Goal: Task Accomplishment & Management: Manage account settings

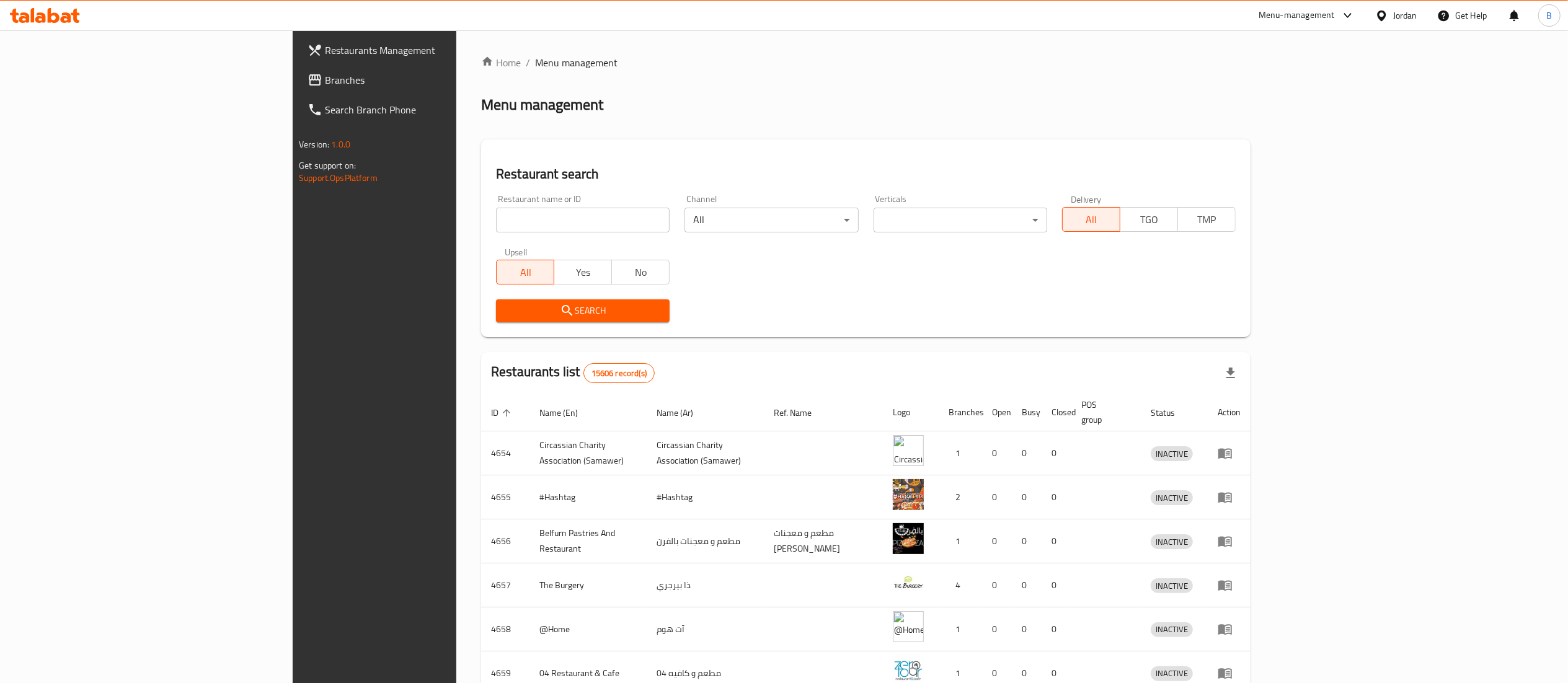
click at [496, 209] on input "search" at bounding box center [583, 220] width 174 height 25
paste input "732508"
type input "732508"
click button "Search" at bounding box center [583, 311] width 174 height 23
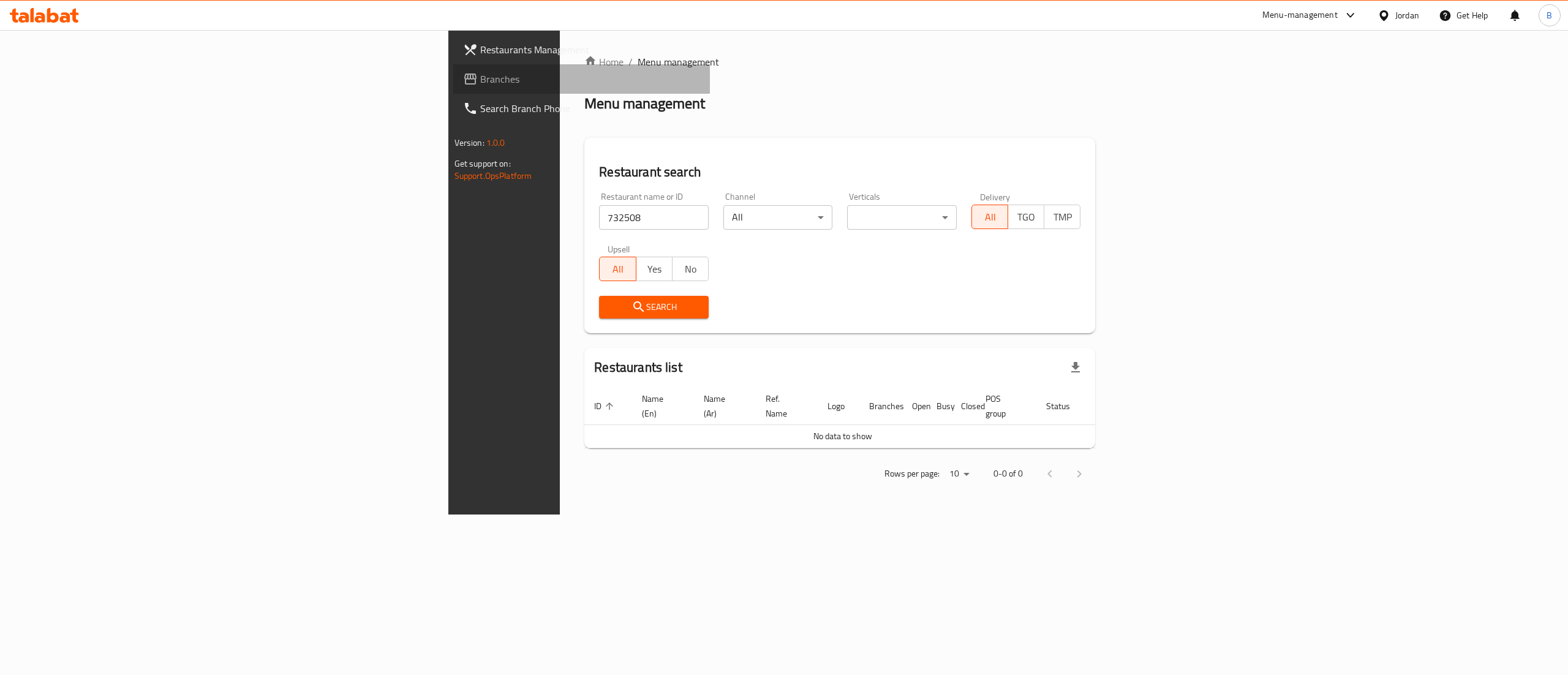
click at [480, 77] on span "Branches" at bounding box center [590, 78] width 220 height 14
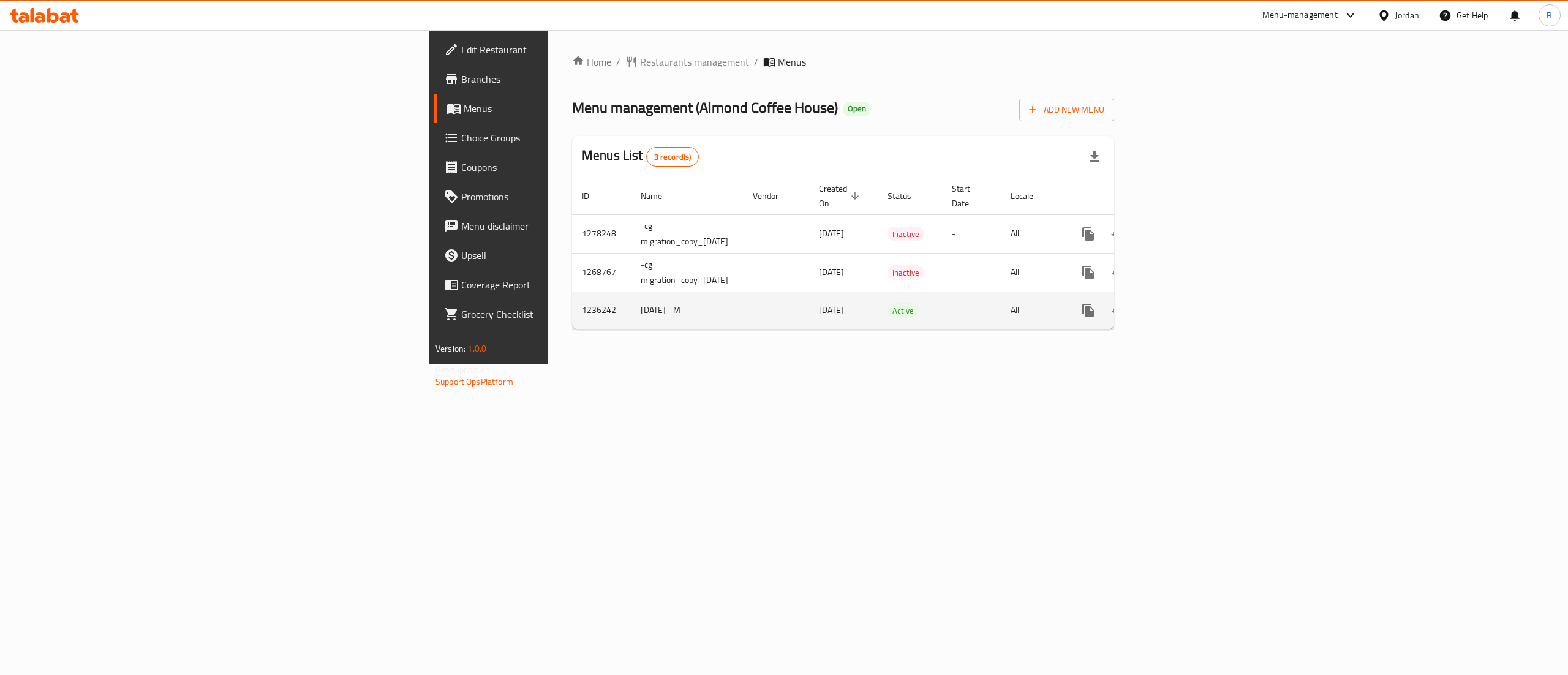
click at [1192, 308] on link "enhanced table" at bounding box center [1176, 311] width 30 height 30
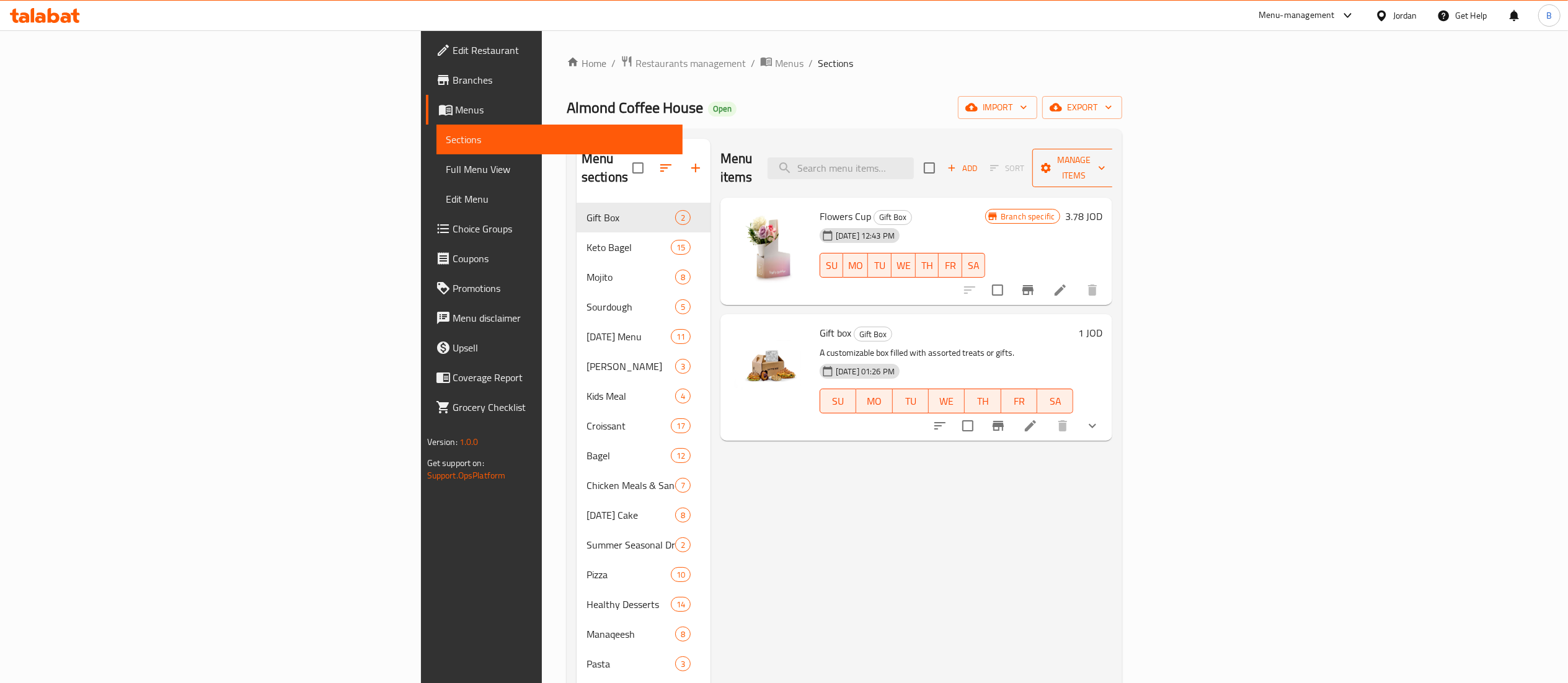
click at [1105, 164] on span "Manage items" at bounding box center [1073, 168] width 63 height 31
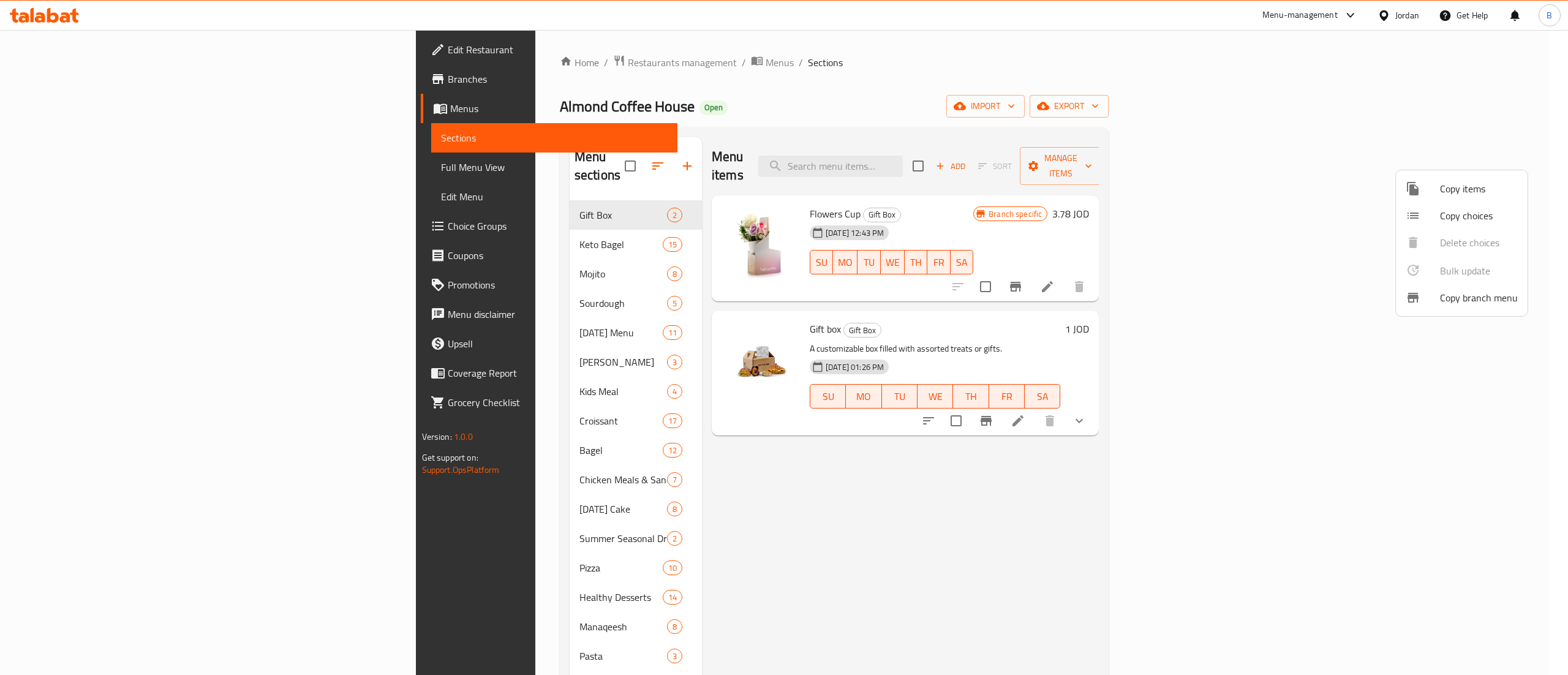
click at [1461, 190] on span "Copy items" at bounding box center [1479, 188] width 77 height 14
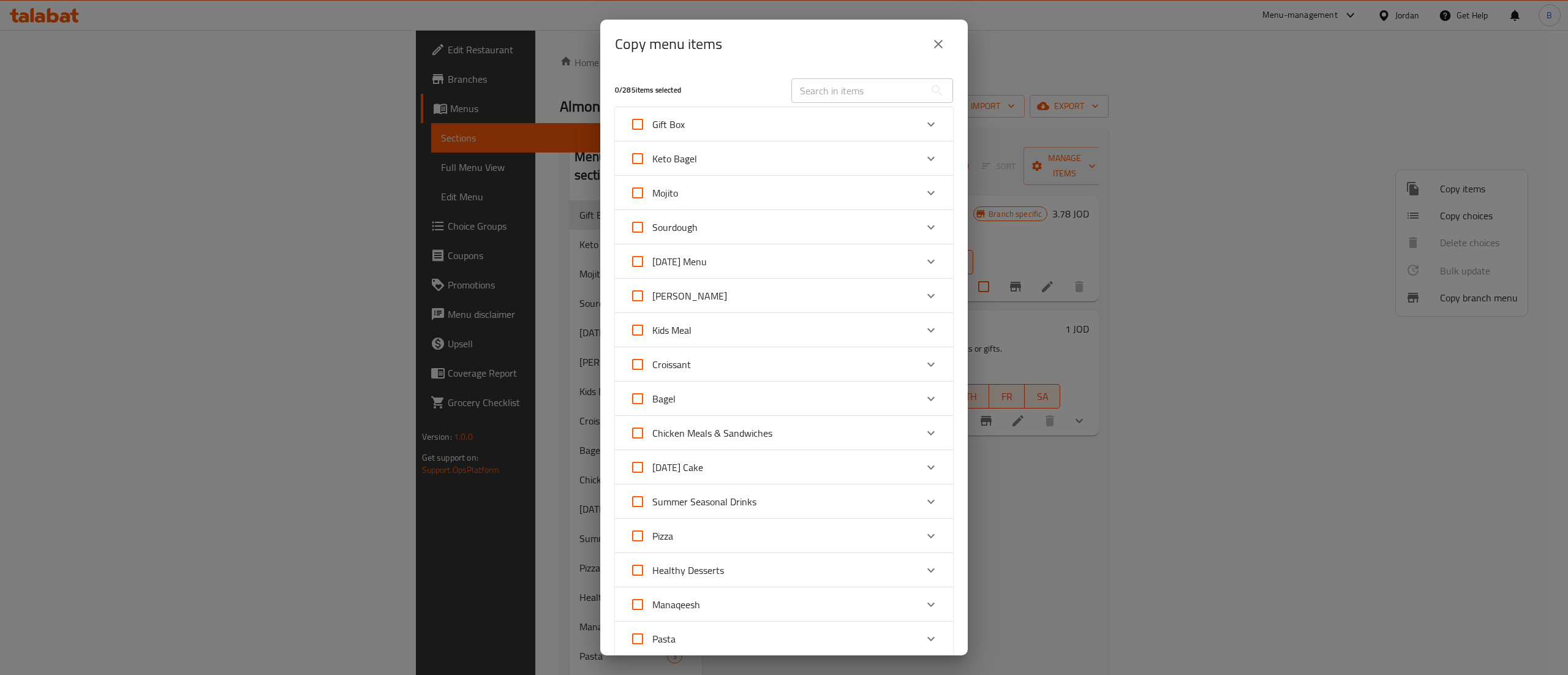
click at [834, 126] on div "Gift Box" at bounding box center [773, 124] width 287 height 30
click at [641, 230] on input "checkbox" at bounding box center [647, 230] width 30 height 30
checkbox input "true"
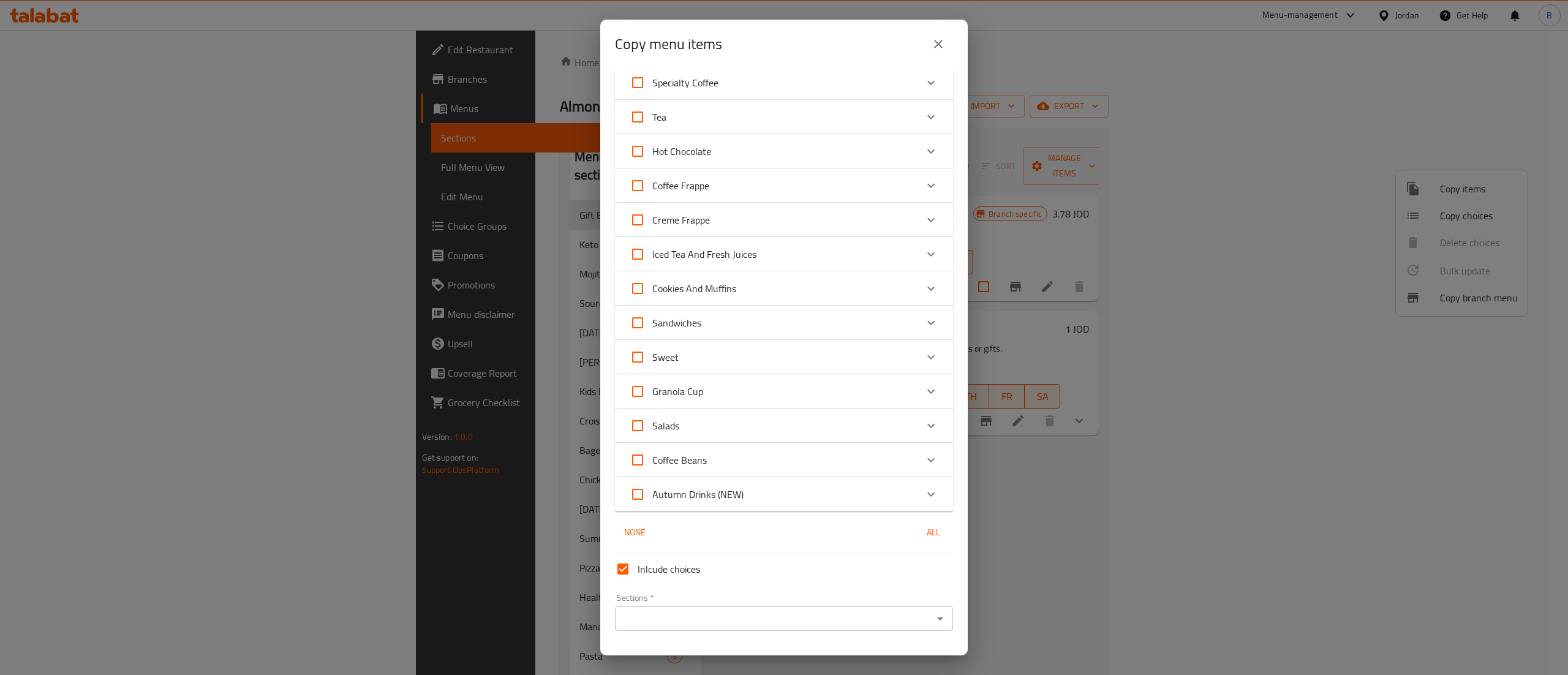
scroll to position [968, 0]
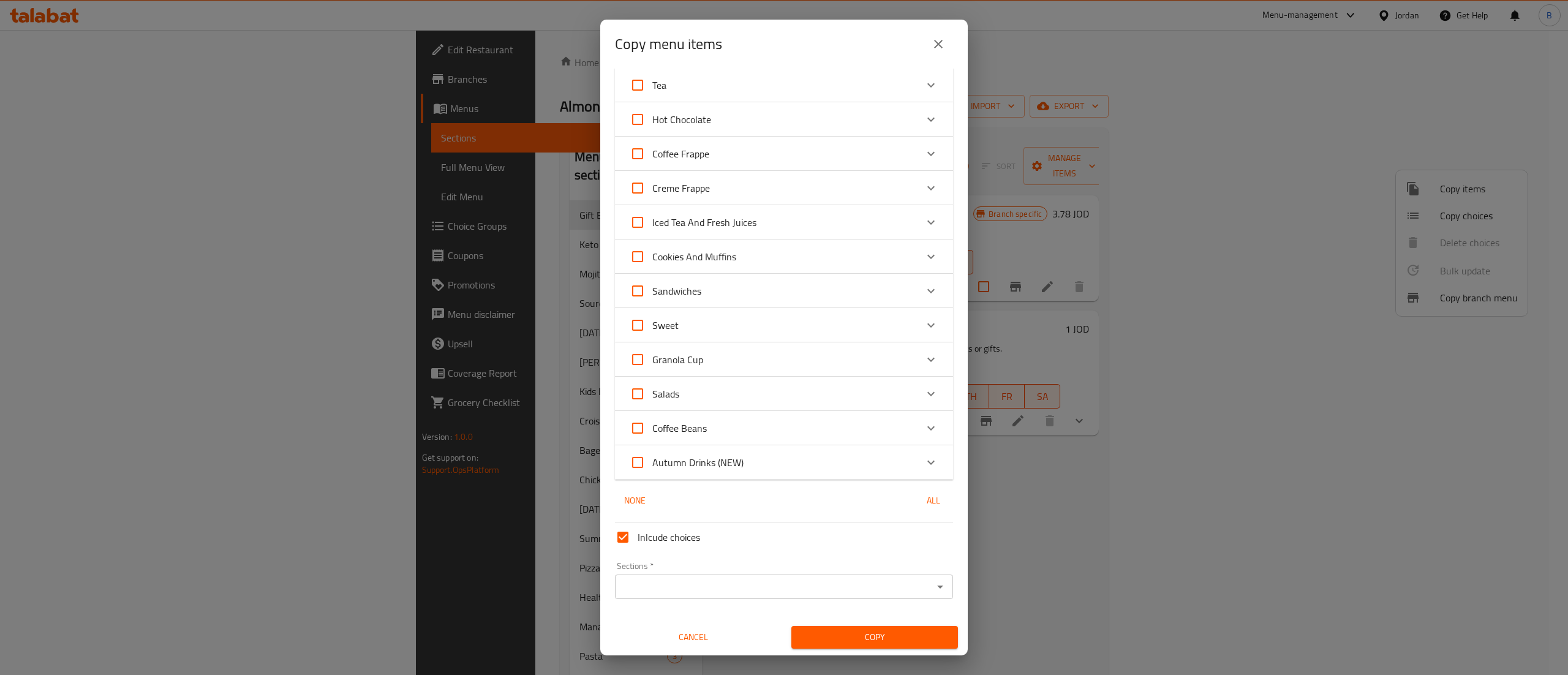
click at [684, 583] on input "Sections   *" at bounding box center [774, 586] width 311 height 17
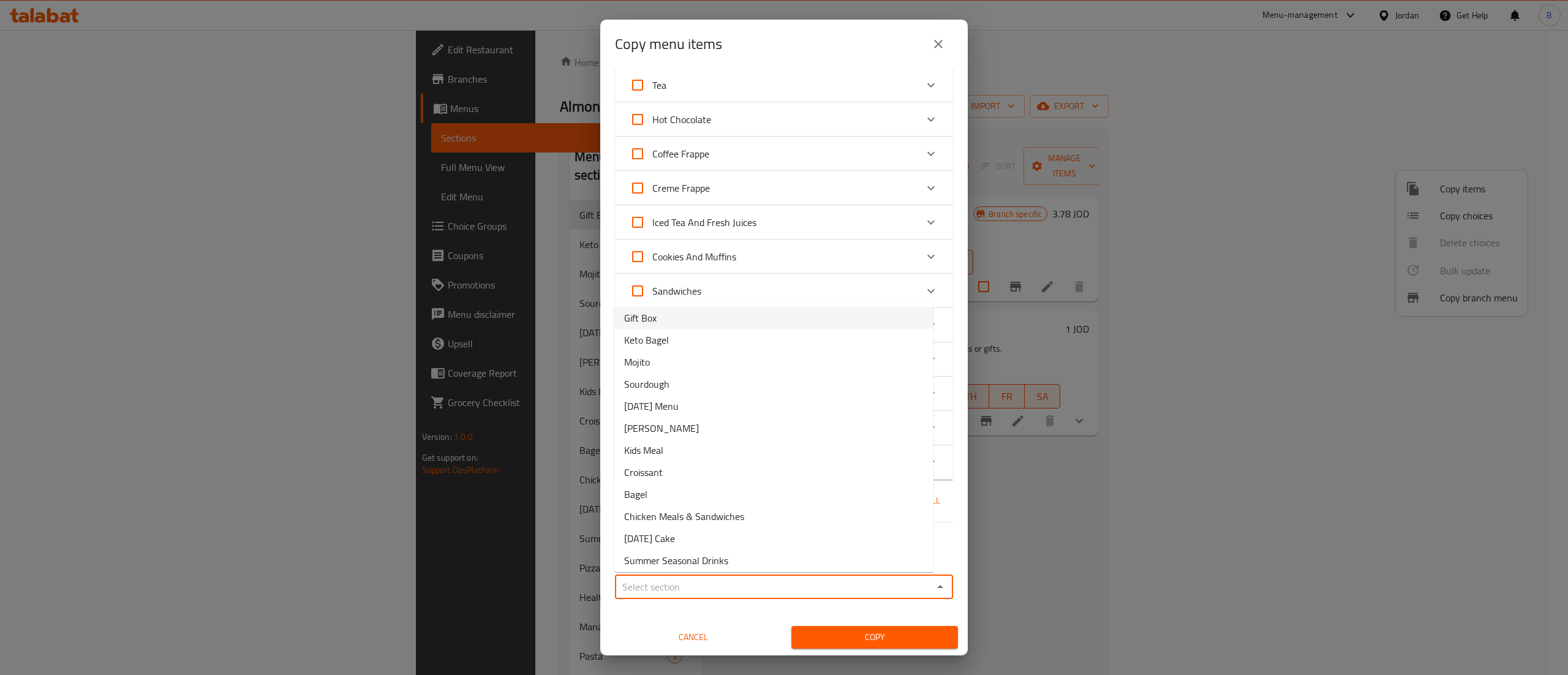
click at [645, 311] on span "Gift Box" at bounding box center [640, 317] width 32 height 14
type input "Gift Box"
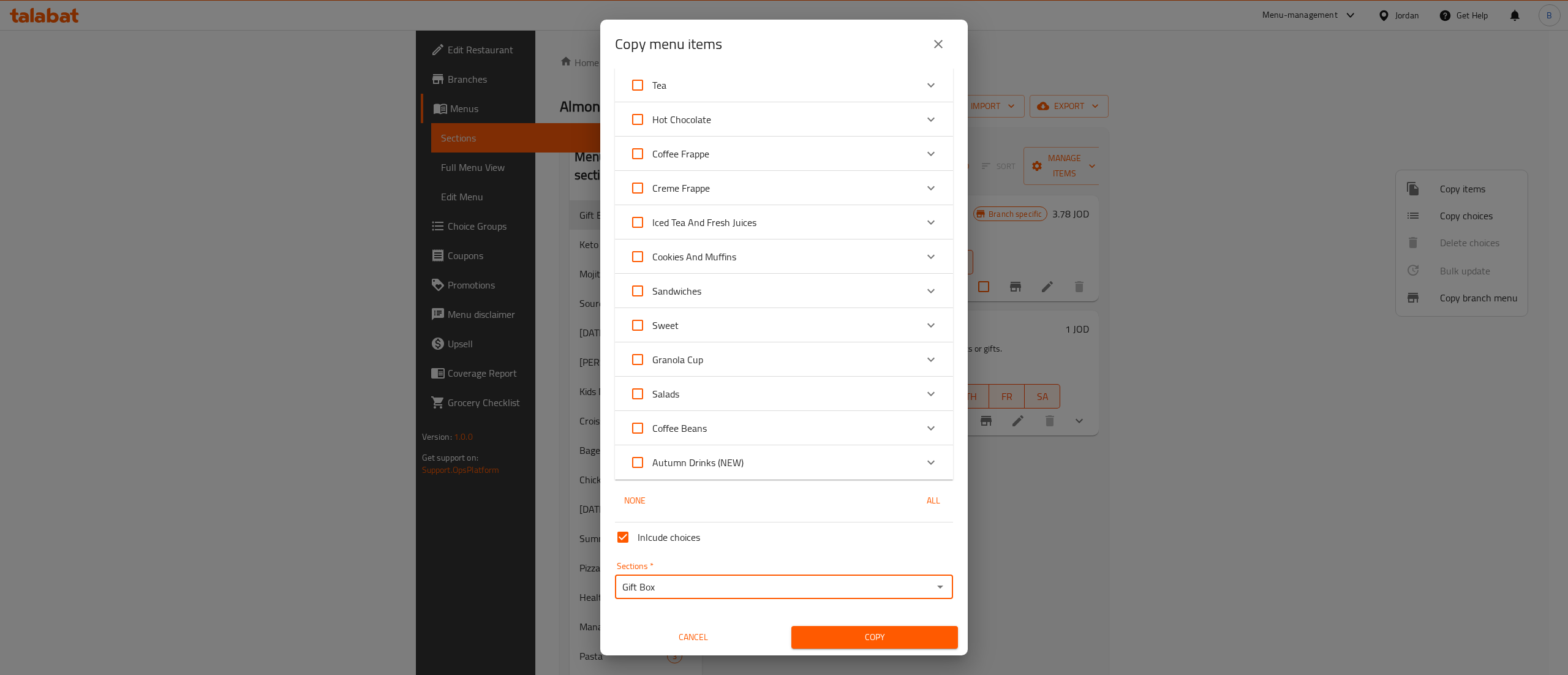
click at [834, 638] on span "Copy" at bounding box center [874, 638] width 147 height 15
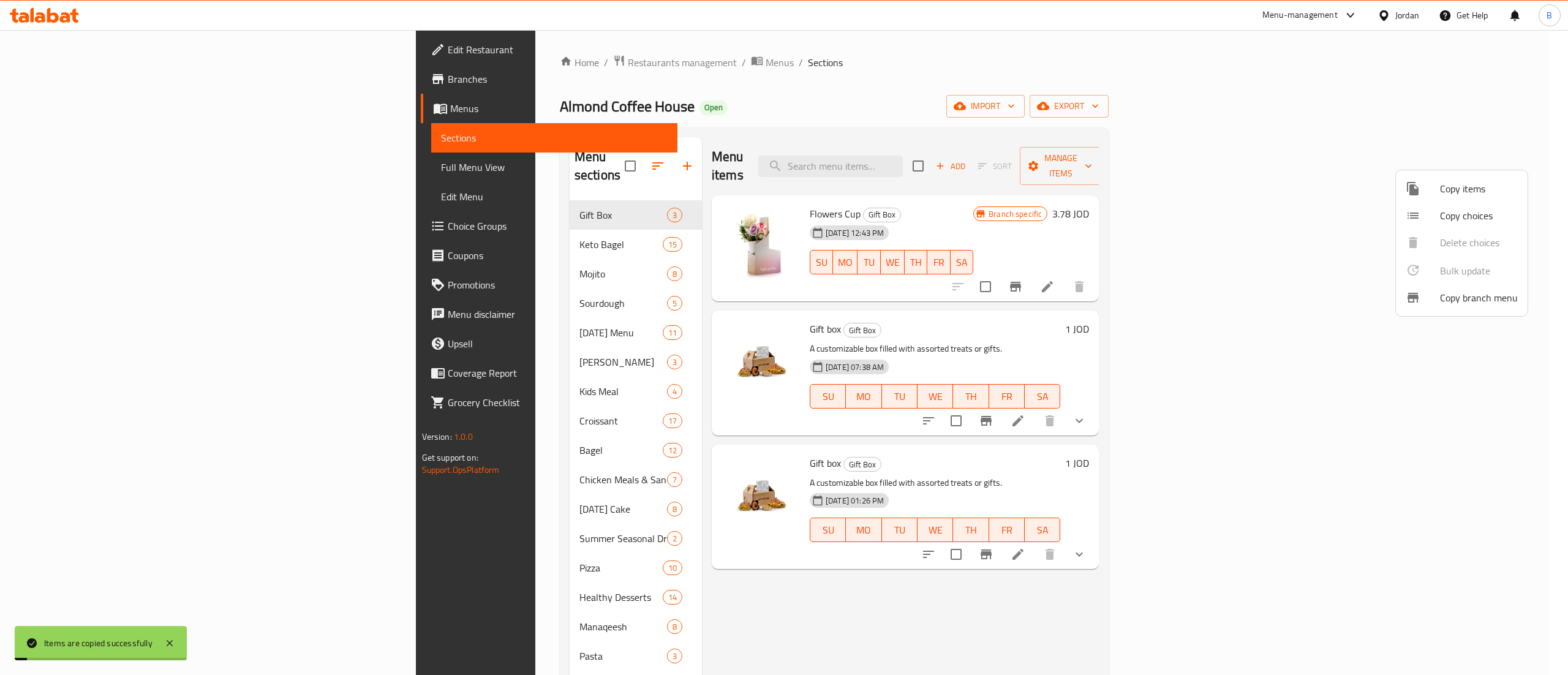
click at [1150, 465] on div at bounding box center [784, 337] width 1568 height 675
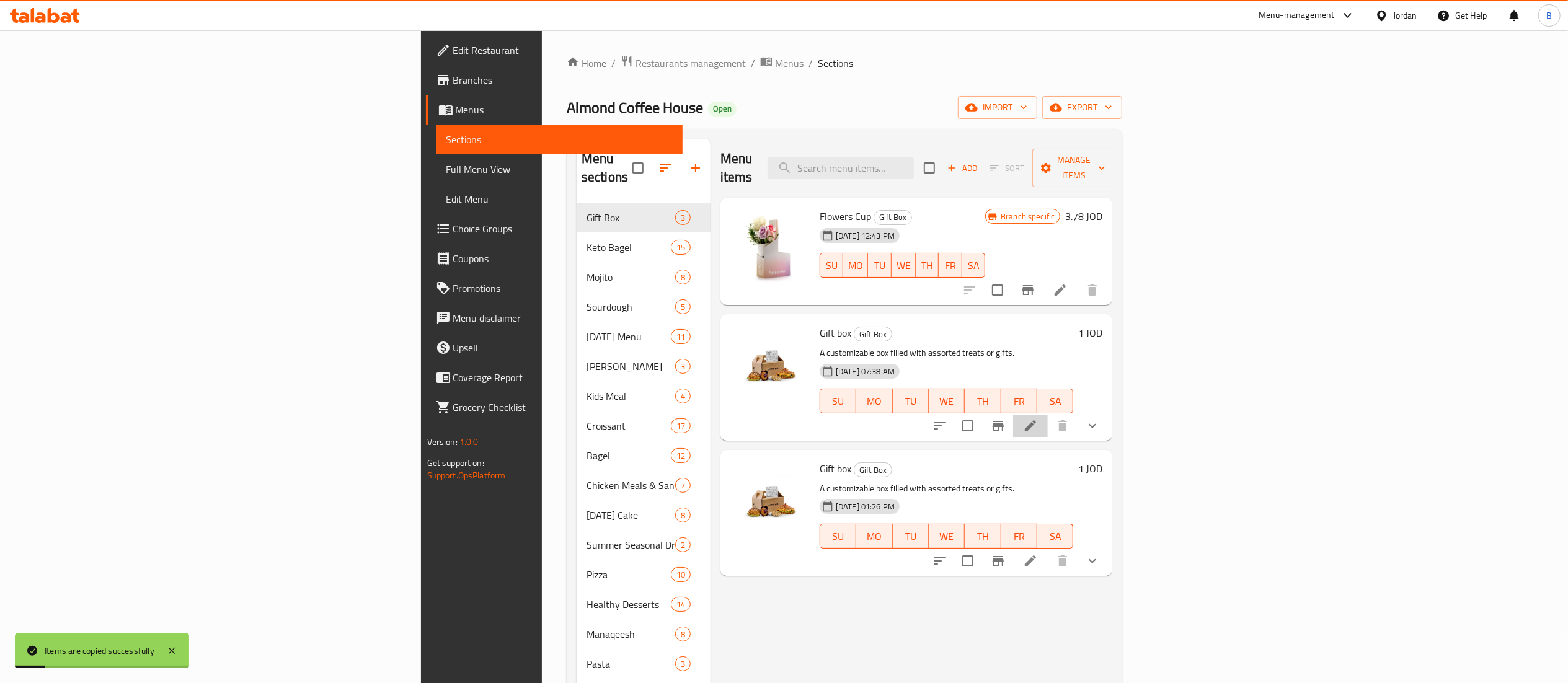
click at [1048, 414] on li at bounding box center [1030, 425] width 34 height 22
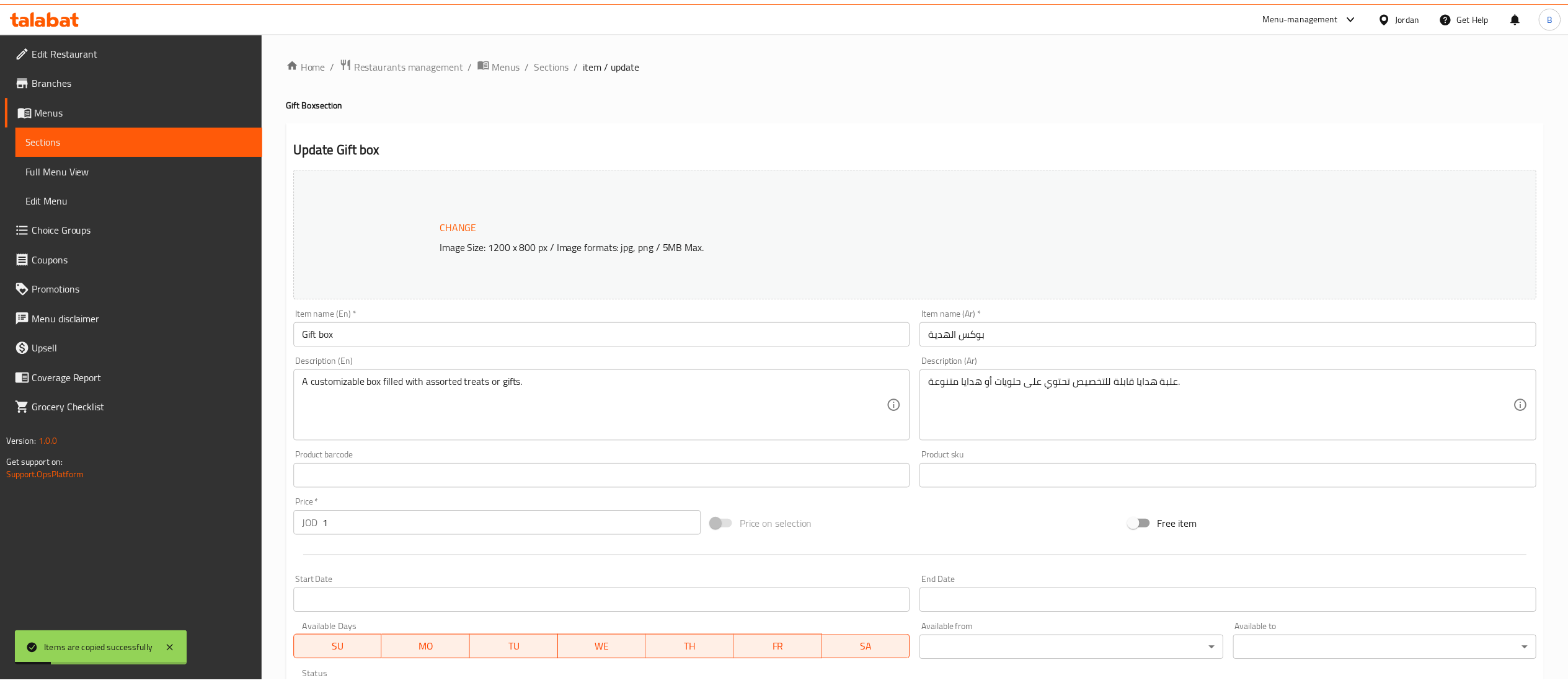
scroll to position [437, 0]
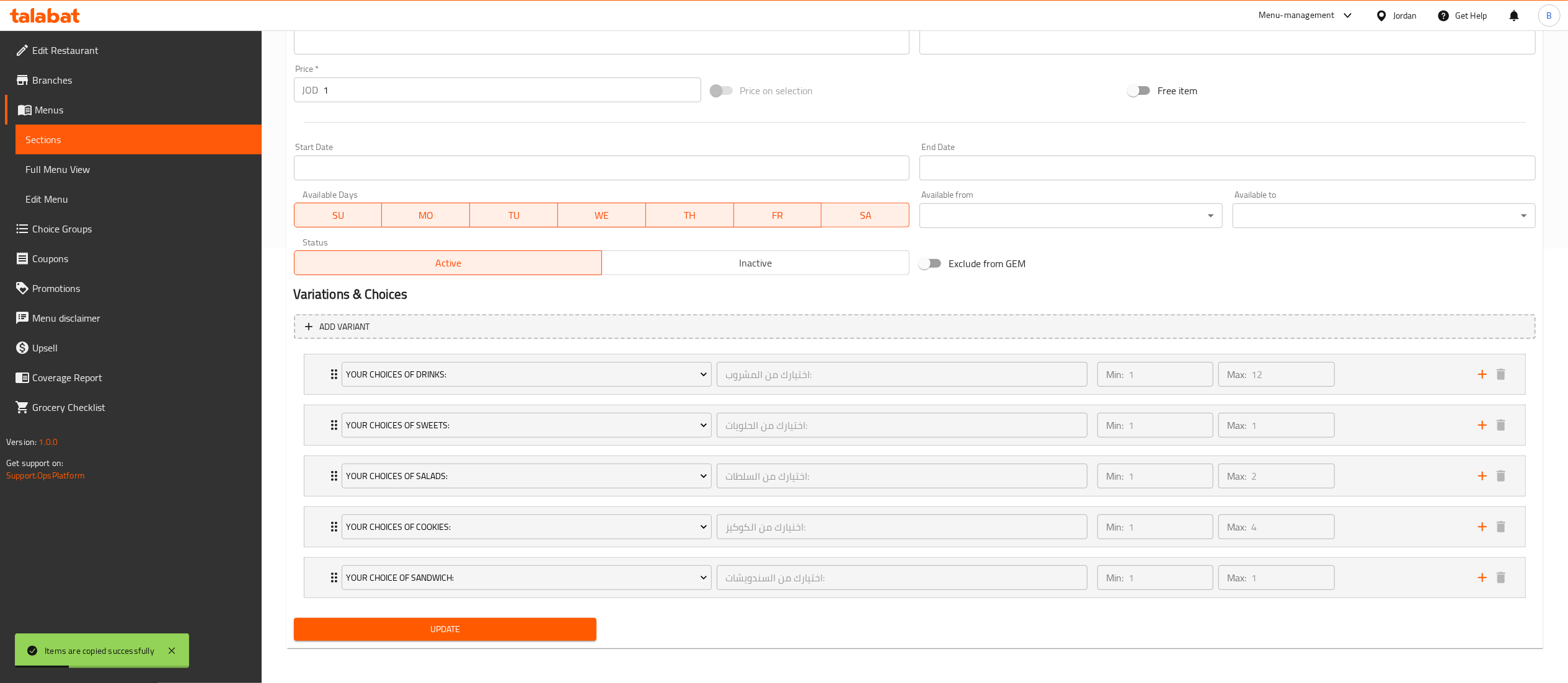
click at [757, 243] on div "Active Inactive" at bounding box center [601, 256] width 616 height 37
click at [757, 262] on span "Inactive" at bounding box center [756, 263] width 297 height 18
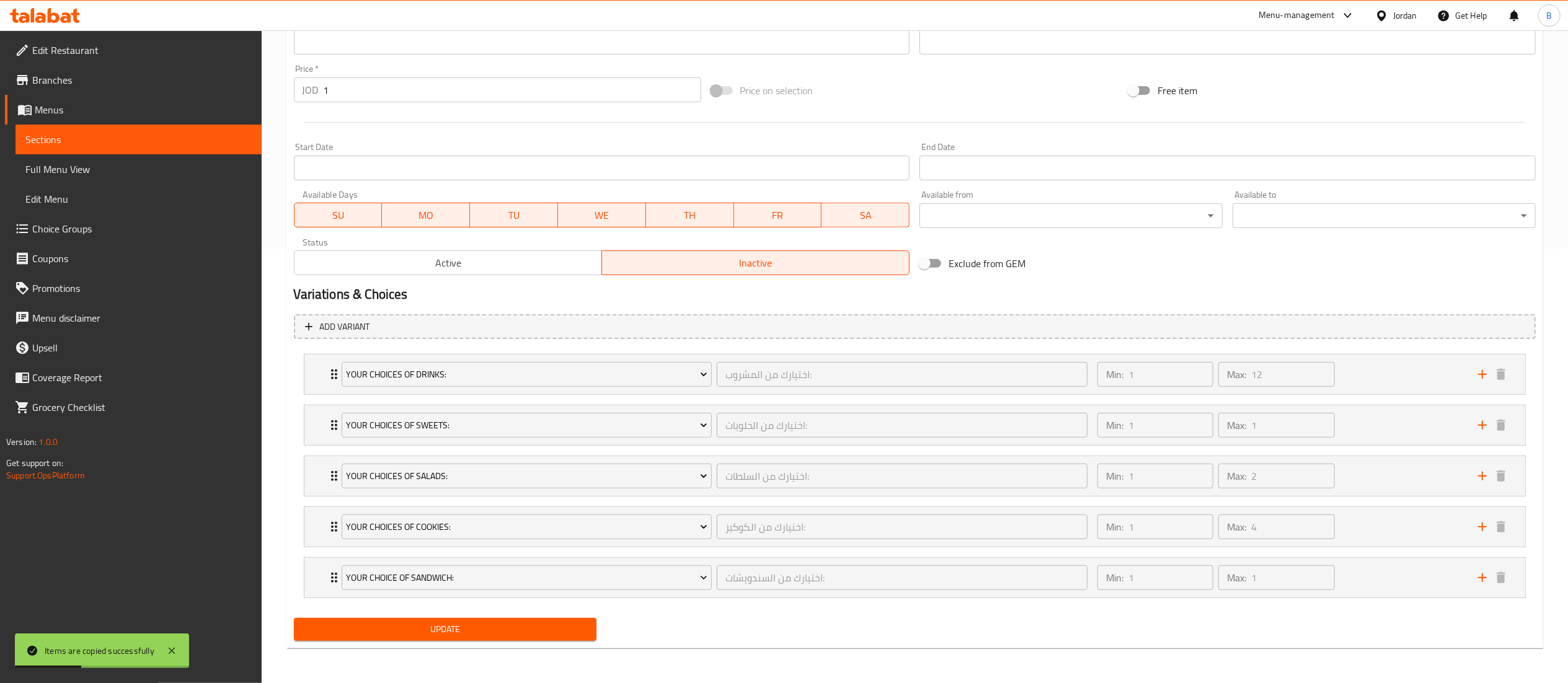
click at [441, 641] on button "Update" at bounding box center [445, 630] width 303 height 23
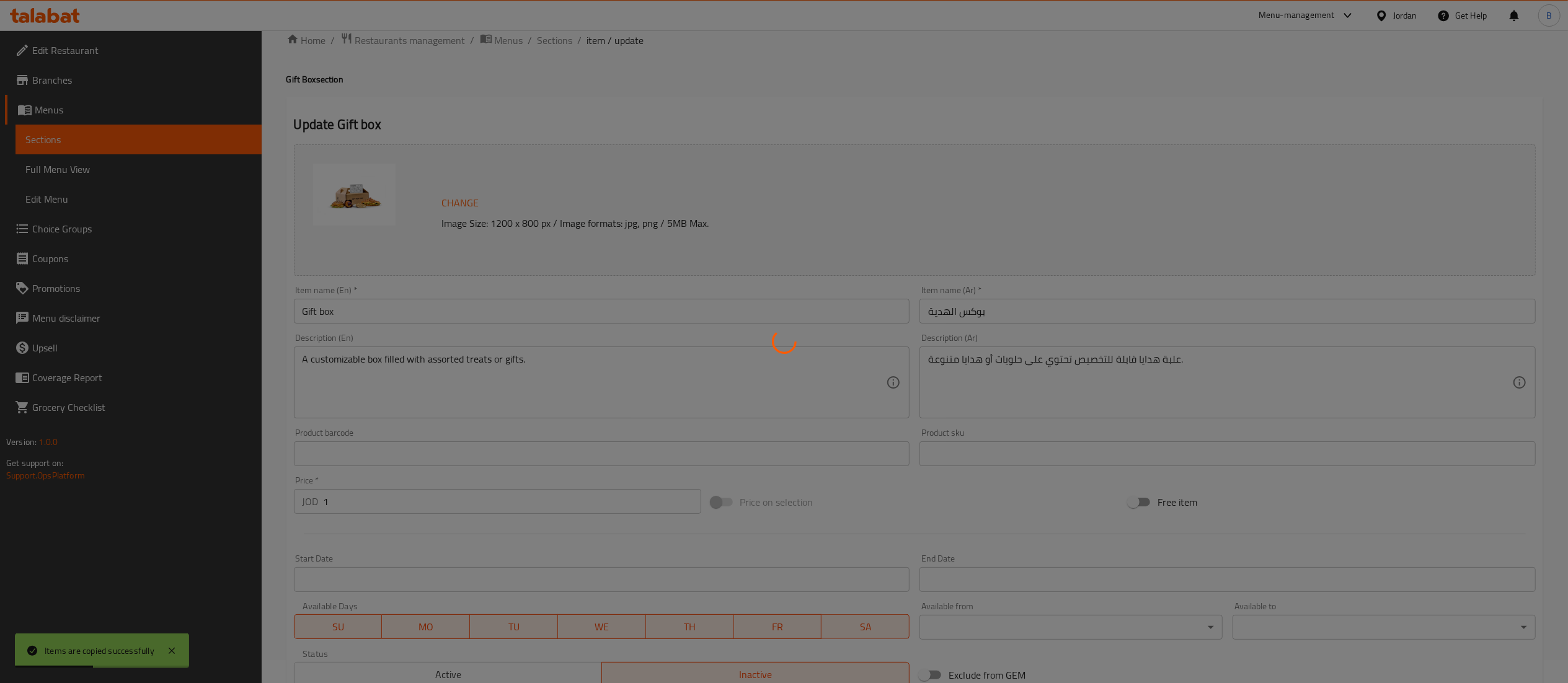
scroll to position [0, 0]
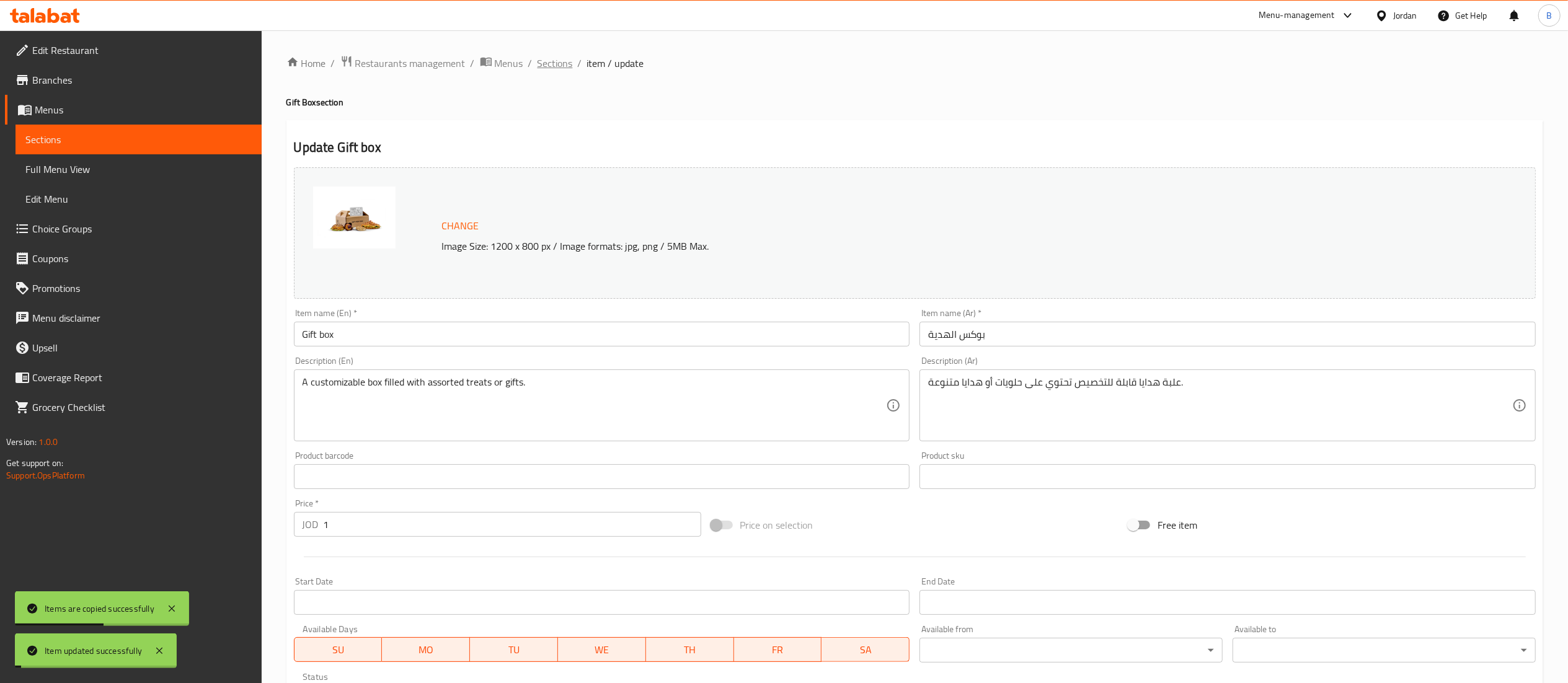
click at [538, 65] on span "Sections" at bounding box center [555, 63] width 35 height 15
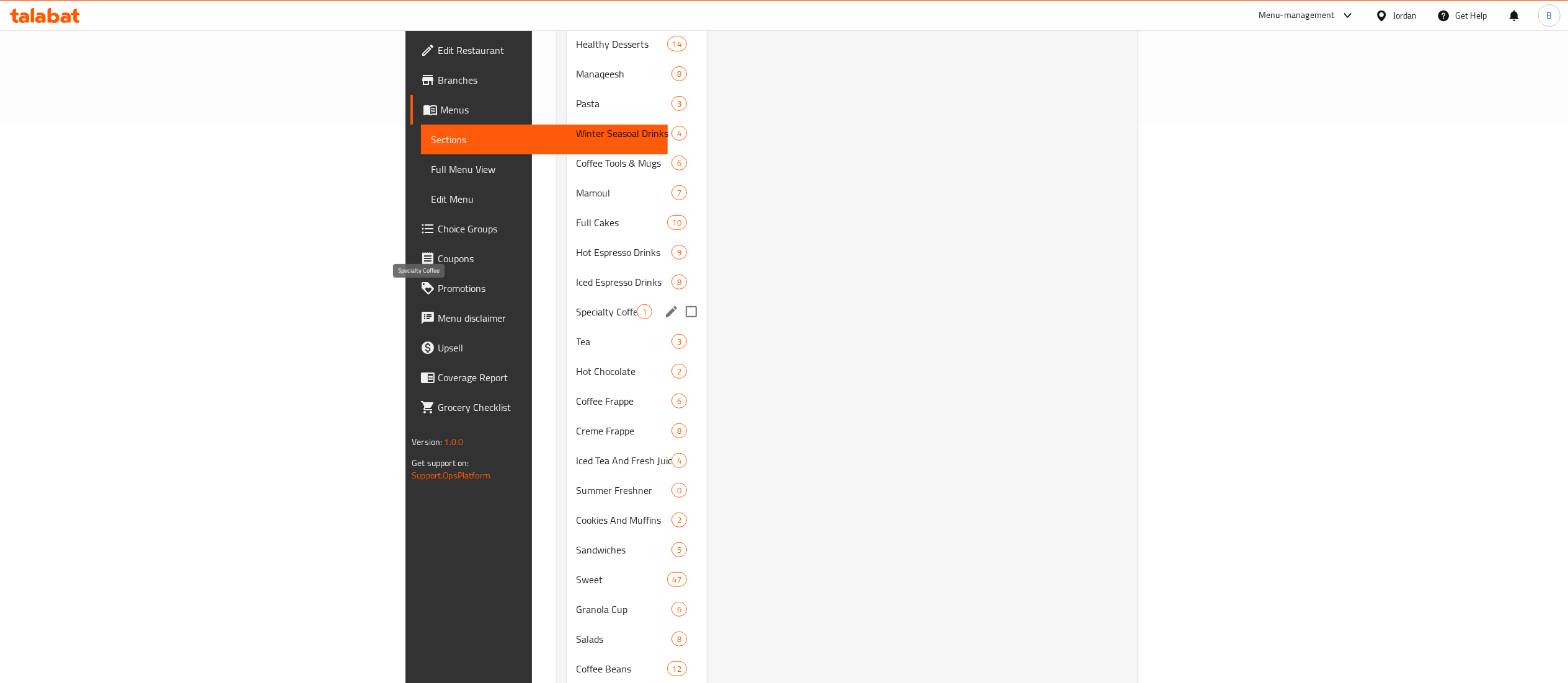
scroll to position [612, 0]
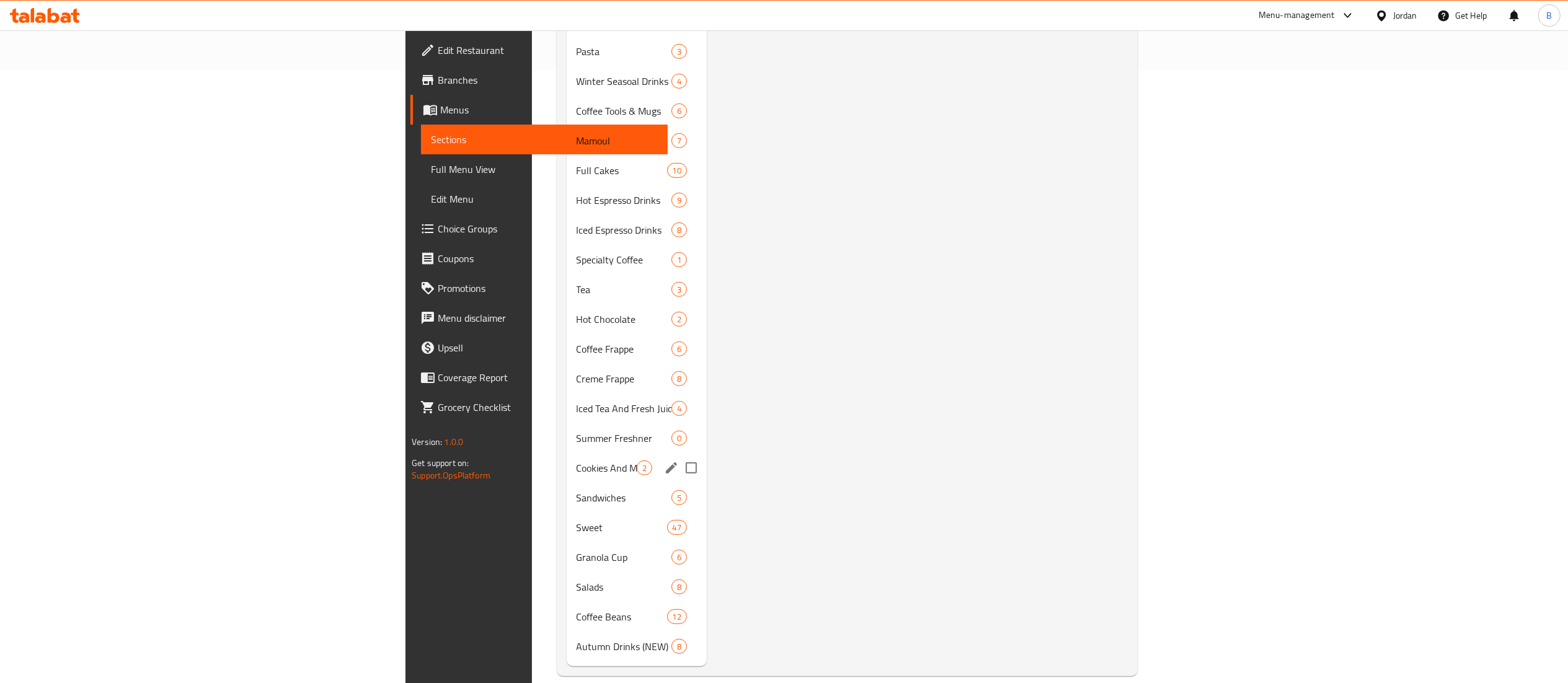
click at [576, 461] on span "Cookies And Muffins" at bounding box center [607, 468] width 60 height 15
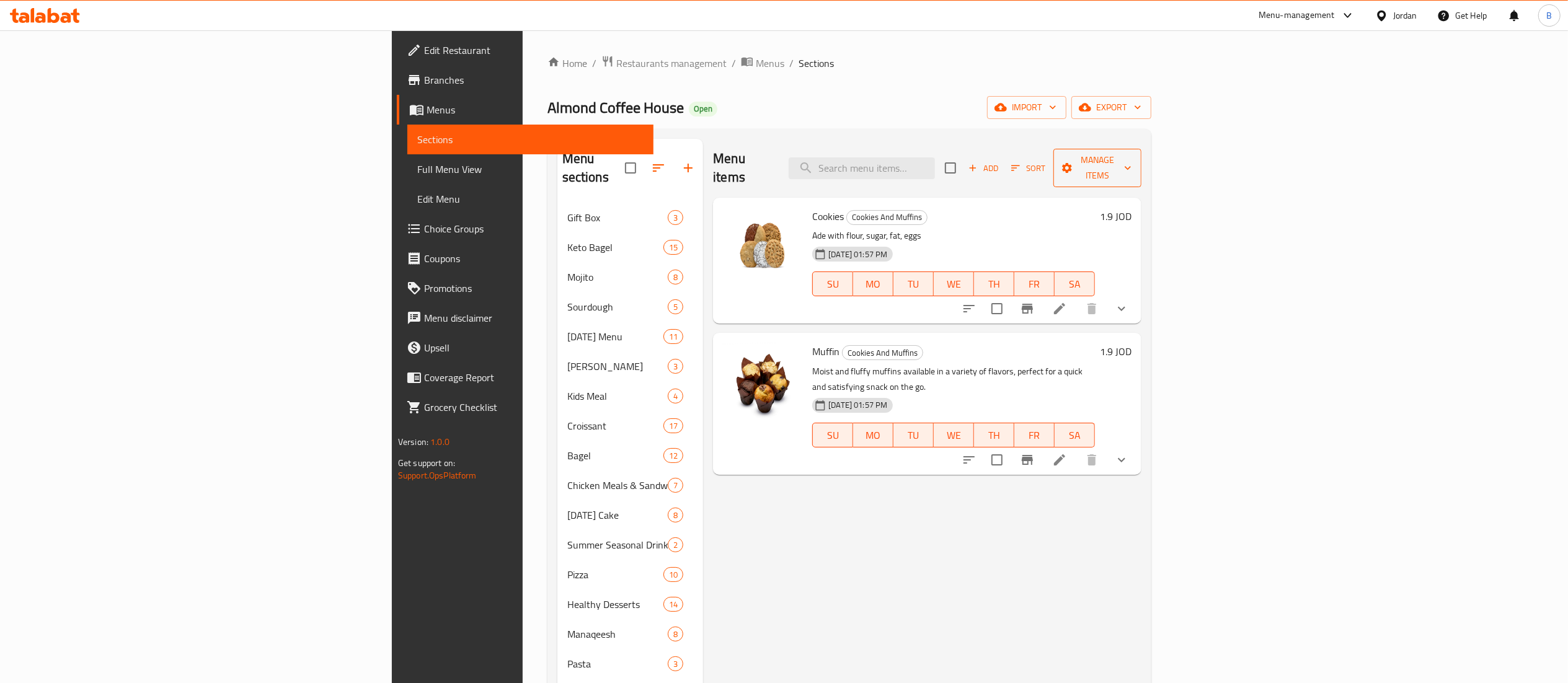
click at [1131, 164] on span "Manage items" at bounding box center [1097, 168] width 68 height 31
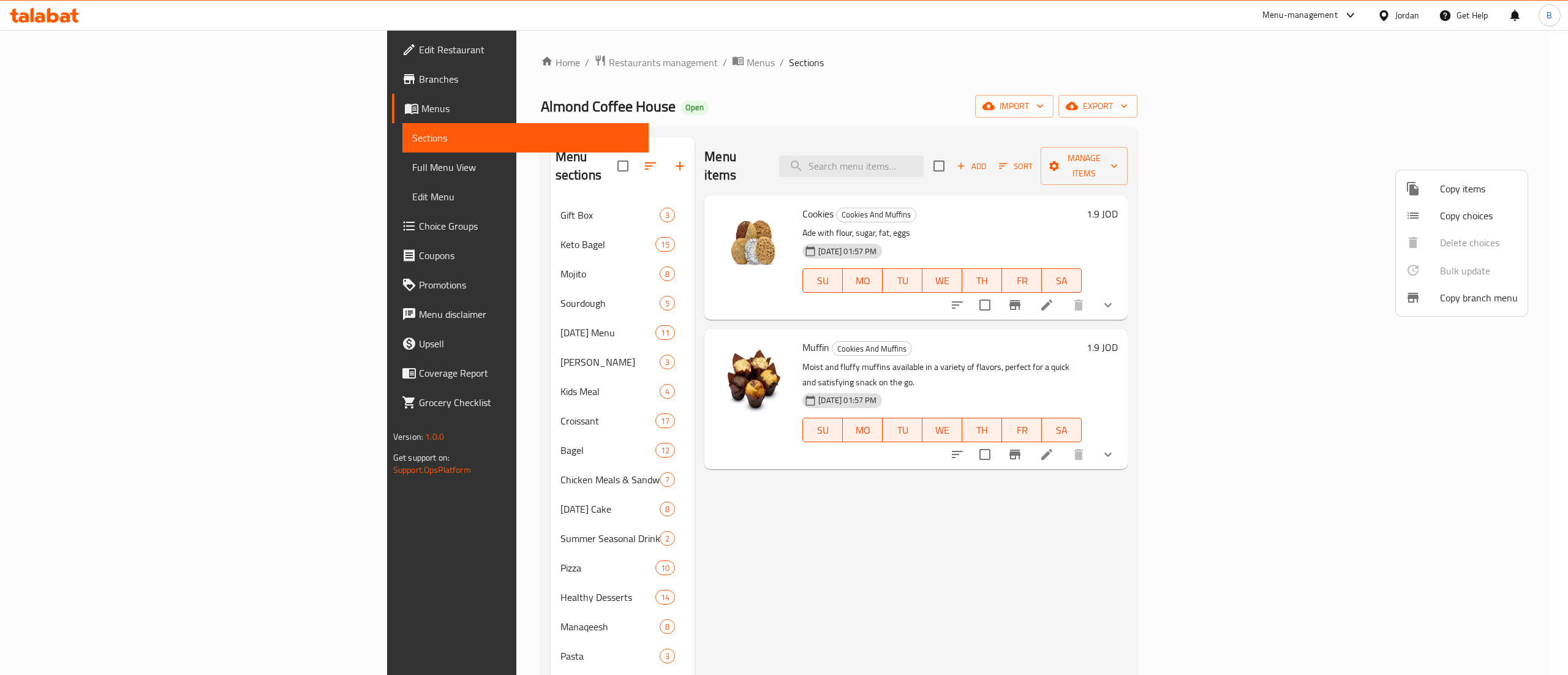
click at [1470, 184] on span "Copy items" at bounding box center [1479, 188] width 77 height 14
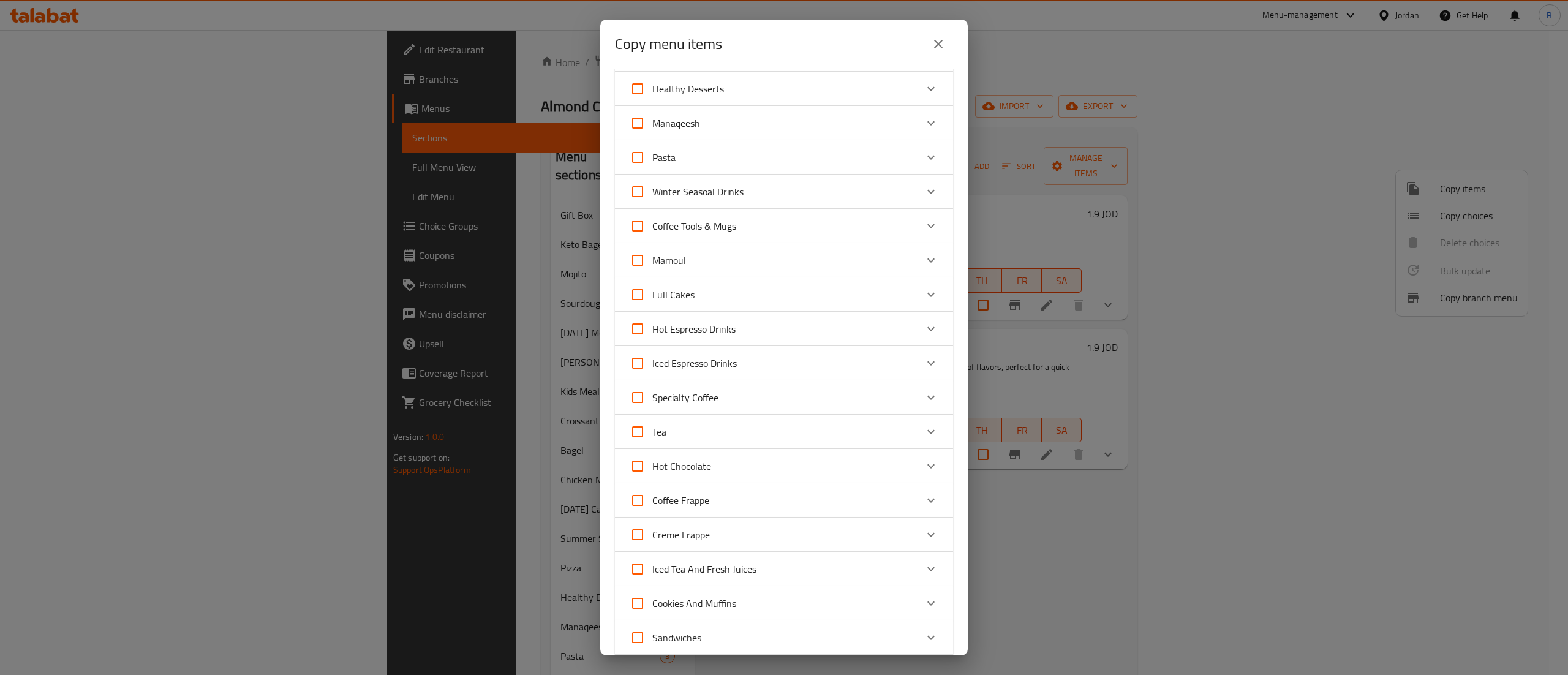
scroll to position [613, 0]
click at [897, 477] on div "Cookies And Muffins" at bounding box center [773, 472] width 287 height 30
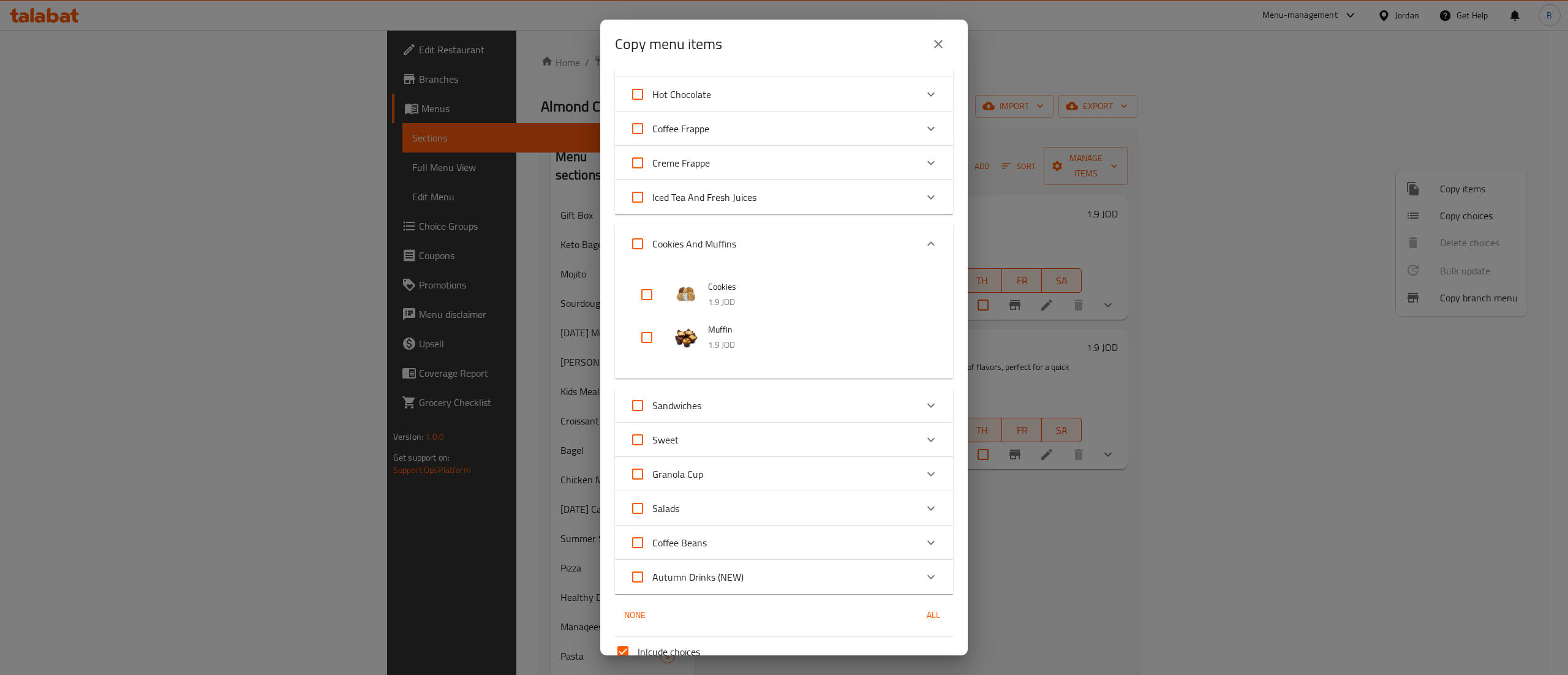
scroll to position [858, 0]
click at [650, 279] on input "checkbox" at bounding box center [647, 290] width 30 height 30
checkbox input "true"
click at [641, 340] on input "checkbox" at bounding box center [647, 333] width 30 height 30
checkbox input "true"
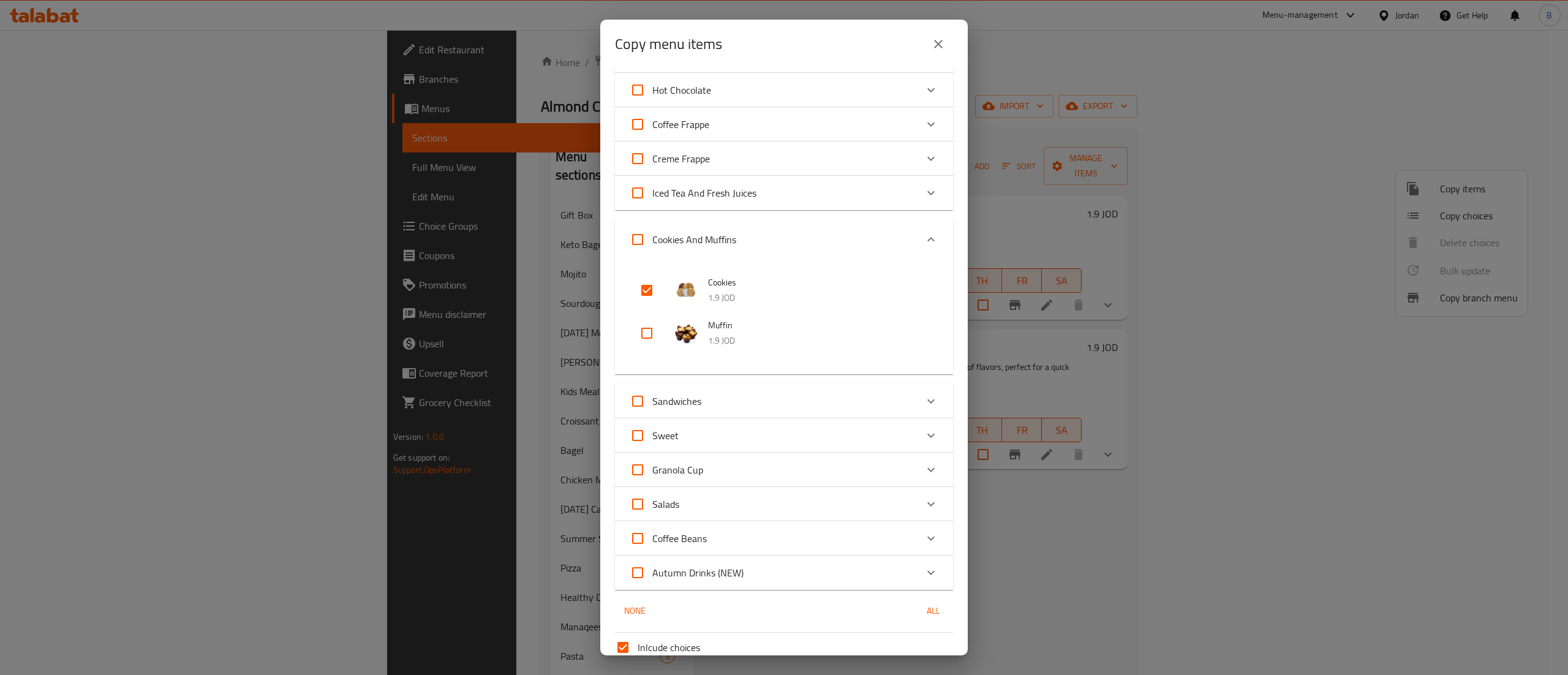
checkbox input "true"
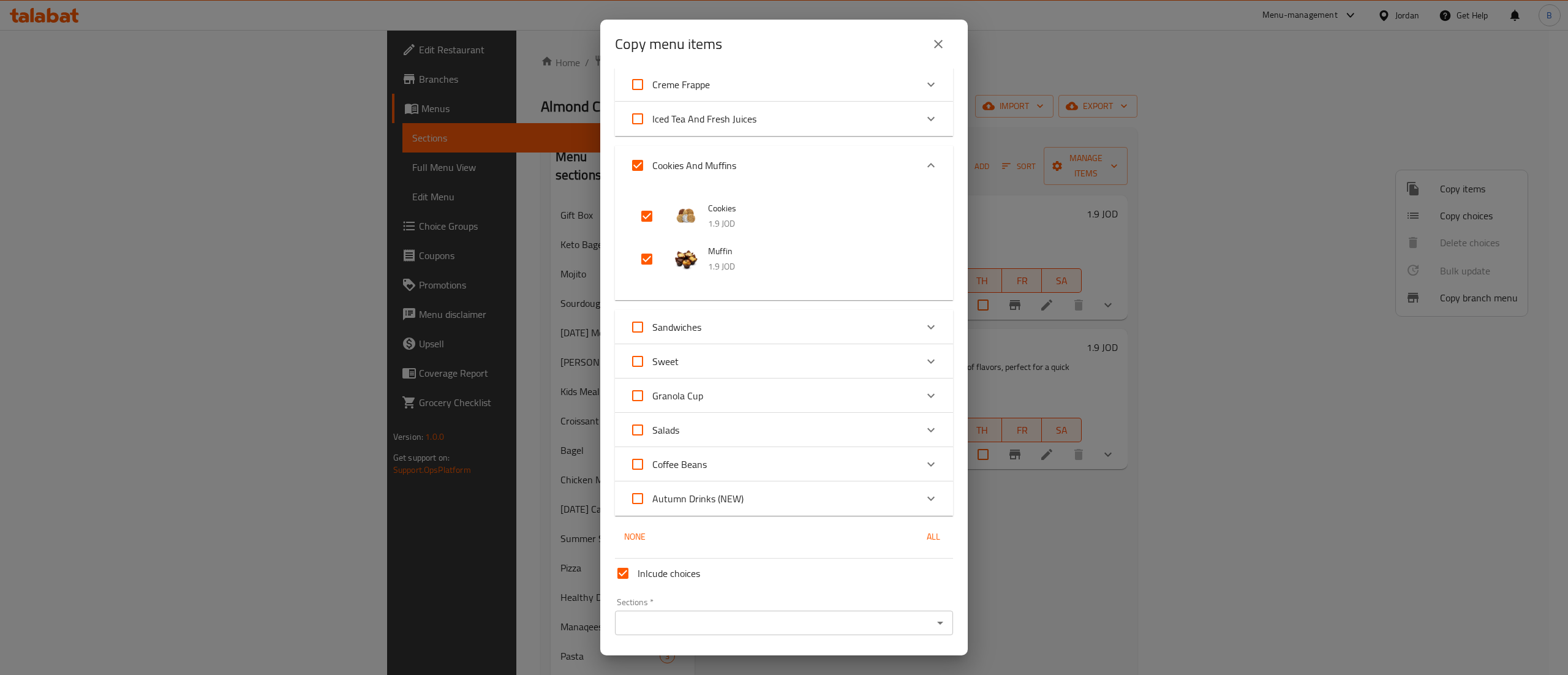
scroll to position [968, 0]
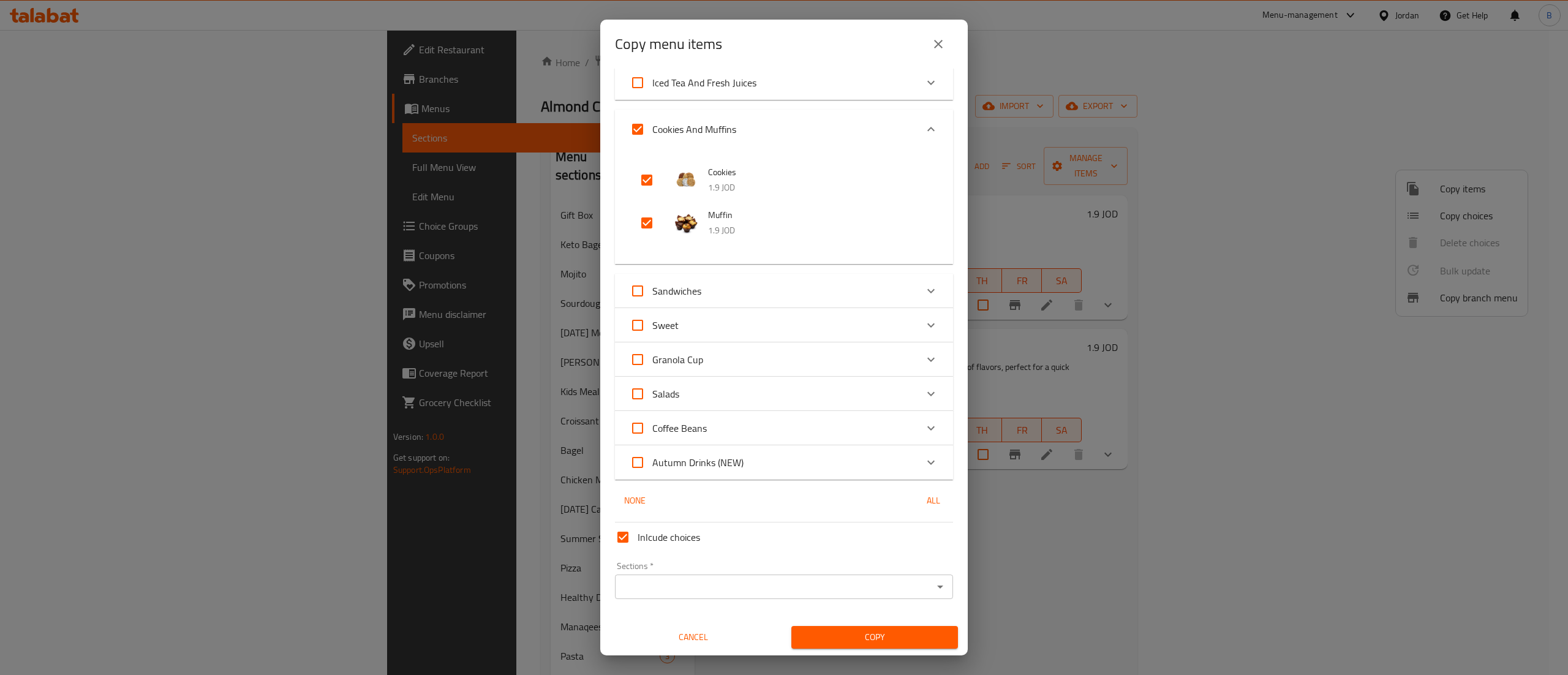
click at [690, 578] on input "Sections   *" at bounding box center [774, 586] width 311 height 17
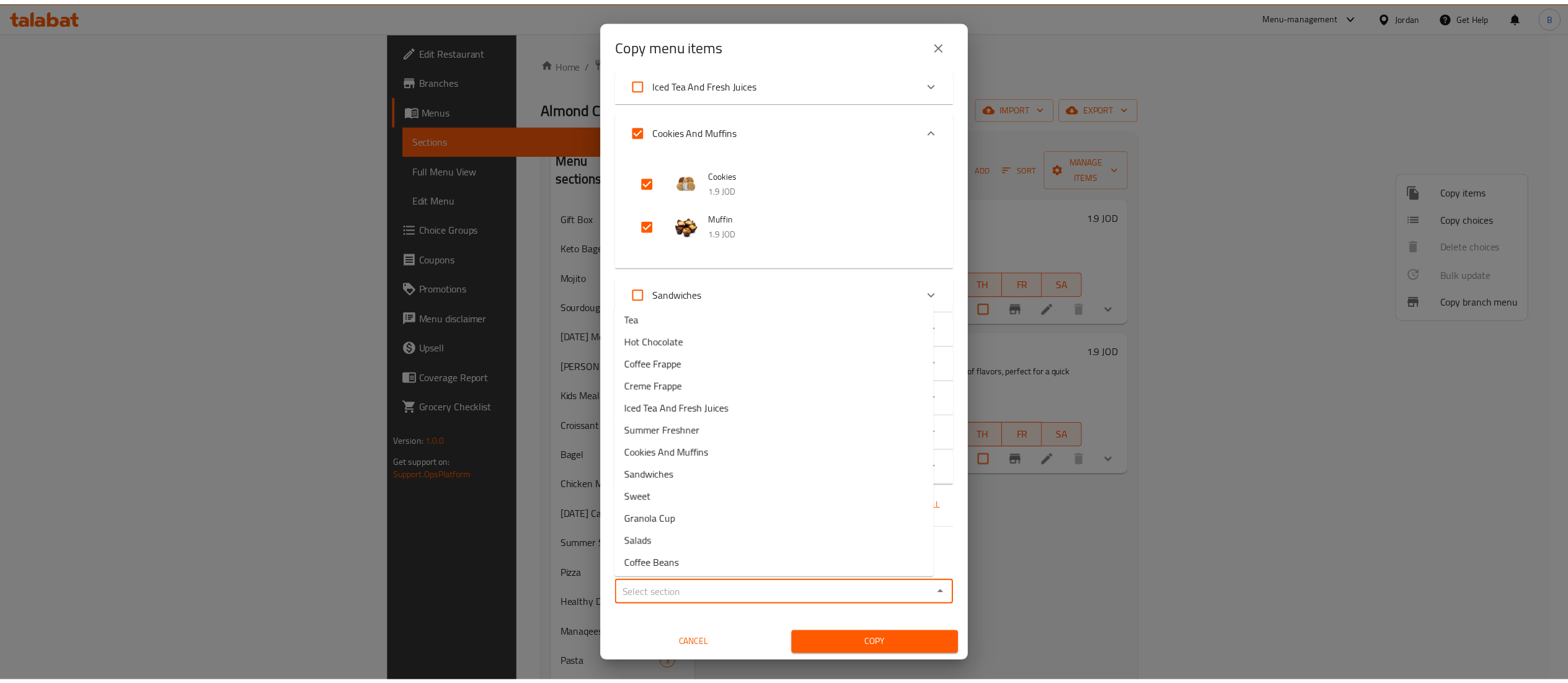
scroll to position [539, 0]
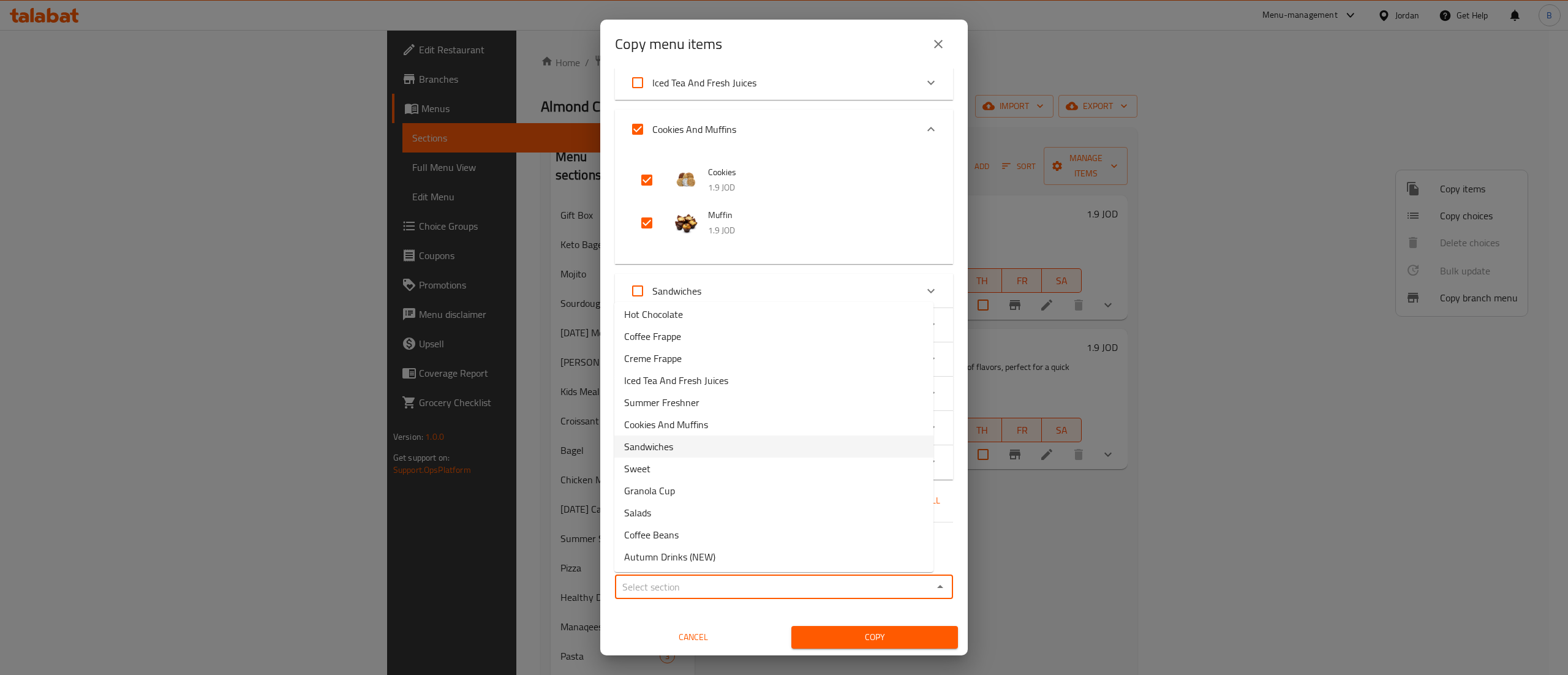
click at [712, 432] on li "Cookies And Muffins" at bounding box center [774, 425] width 319 height 22
type input "Cookies And Muffins"
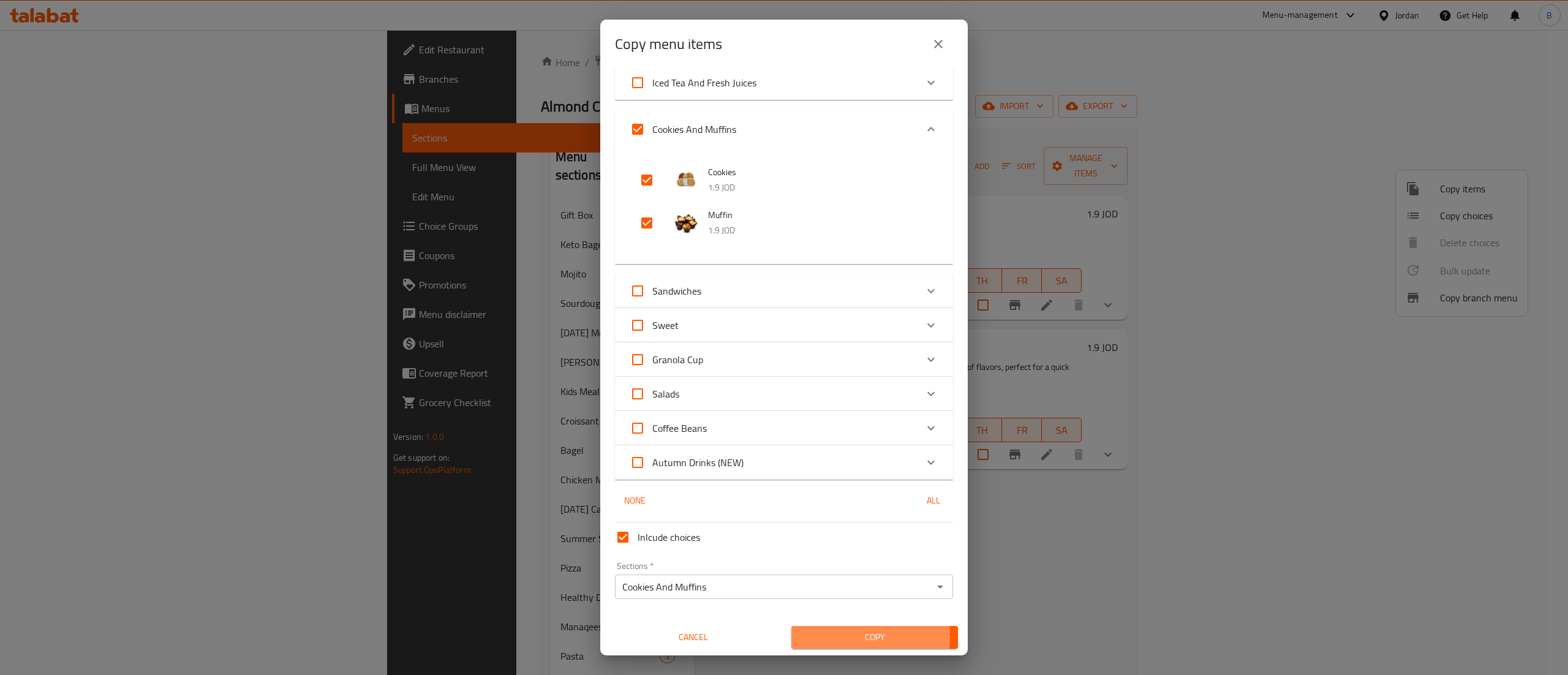
click at [821, 637] on span "Copy" at bounding box center [874, 638] width 147 height 15
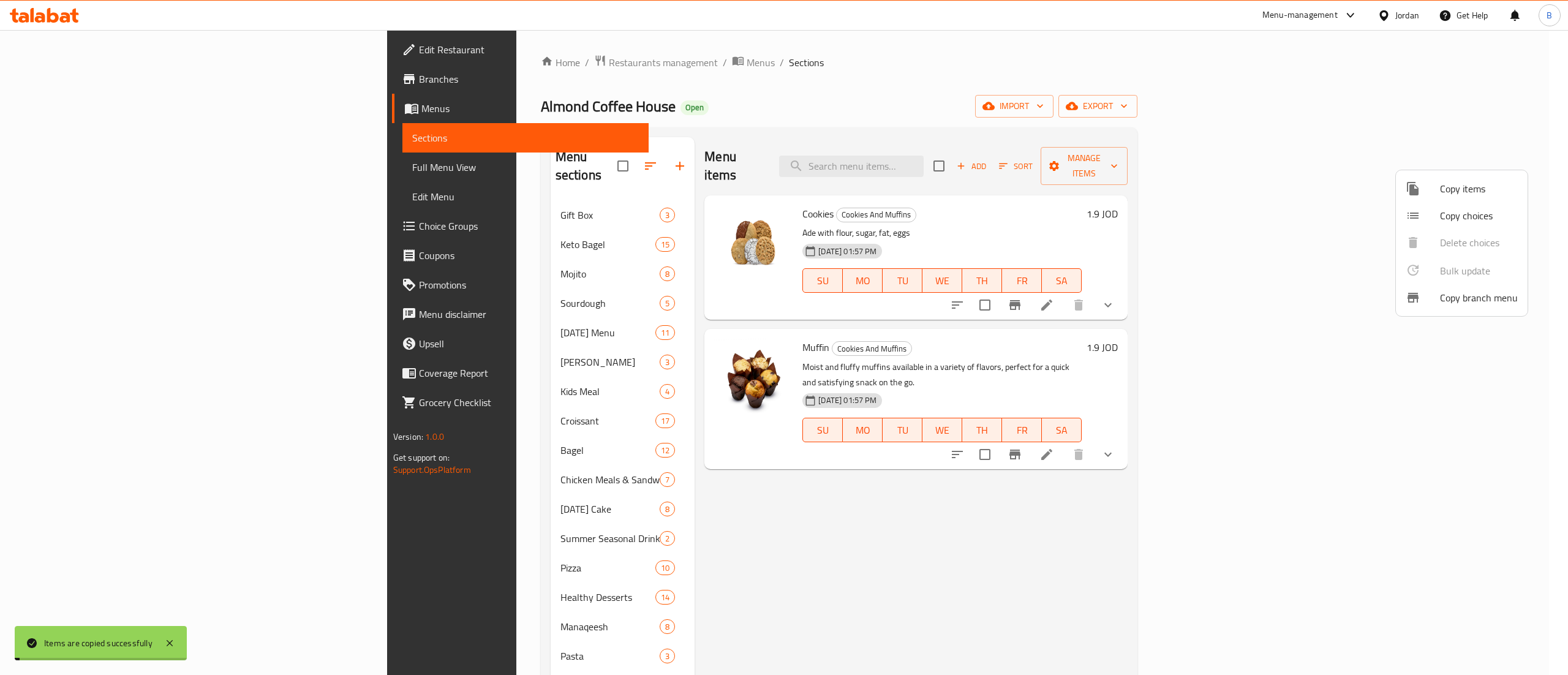
click at [1074, 497] on div at bounding box center [784, 337] width 1568 height 675
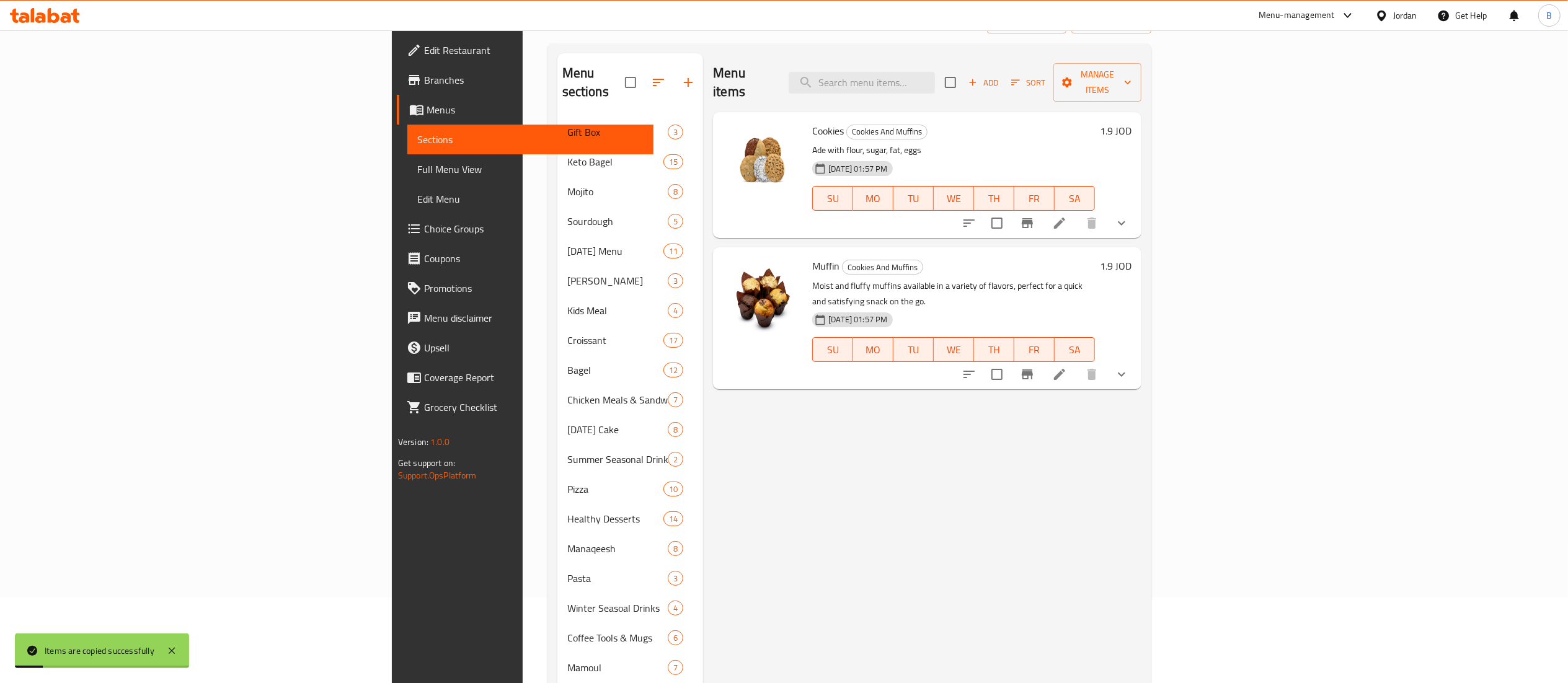
scroll to position [124, 0]
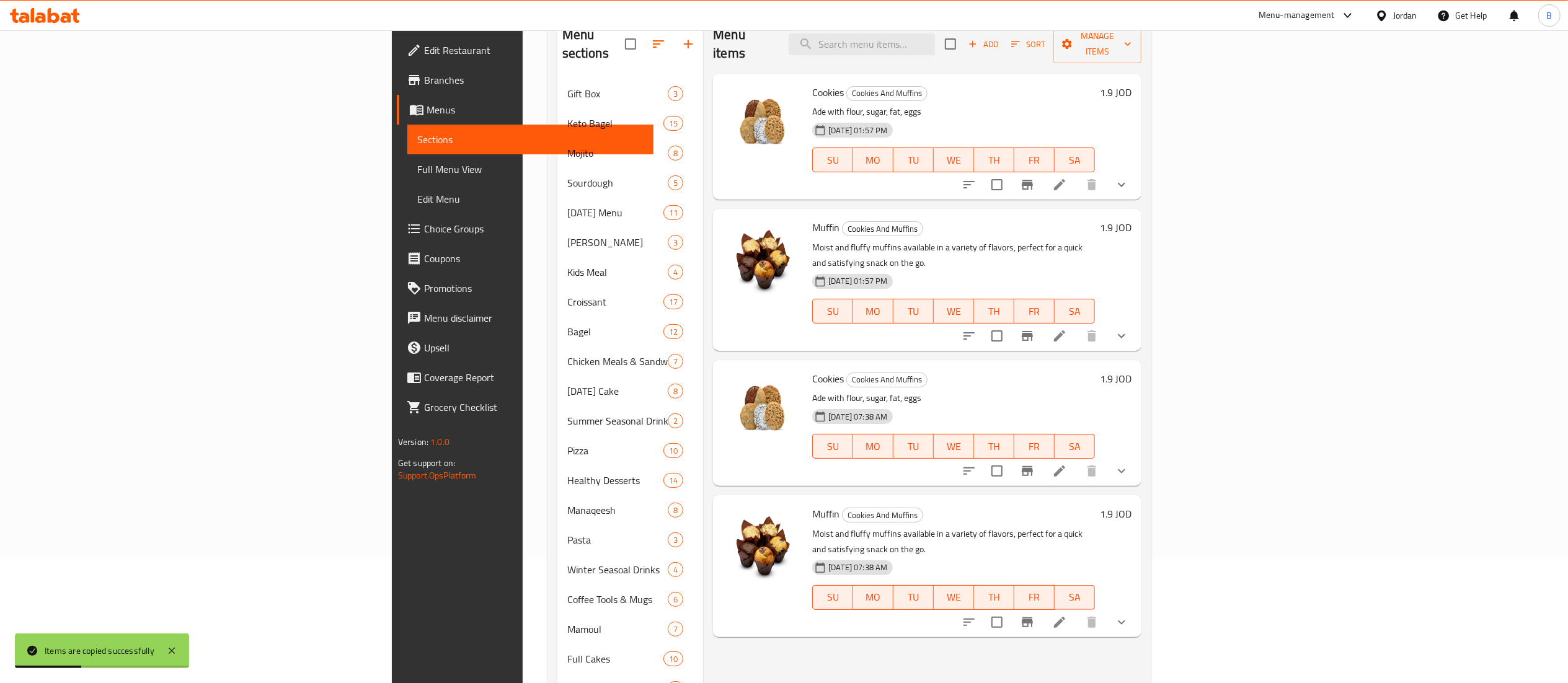
click at [1077, 174] on li at bounding box center [1060, 185] width 34 height 22
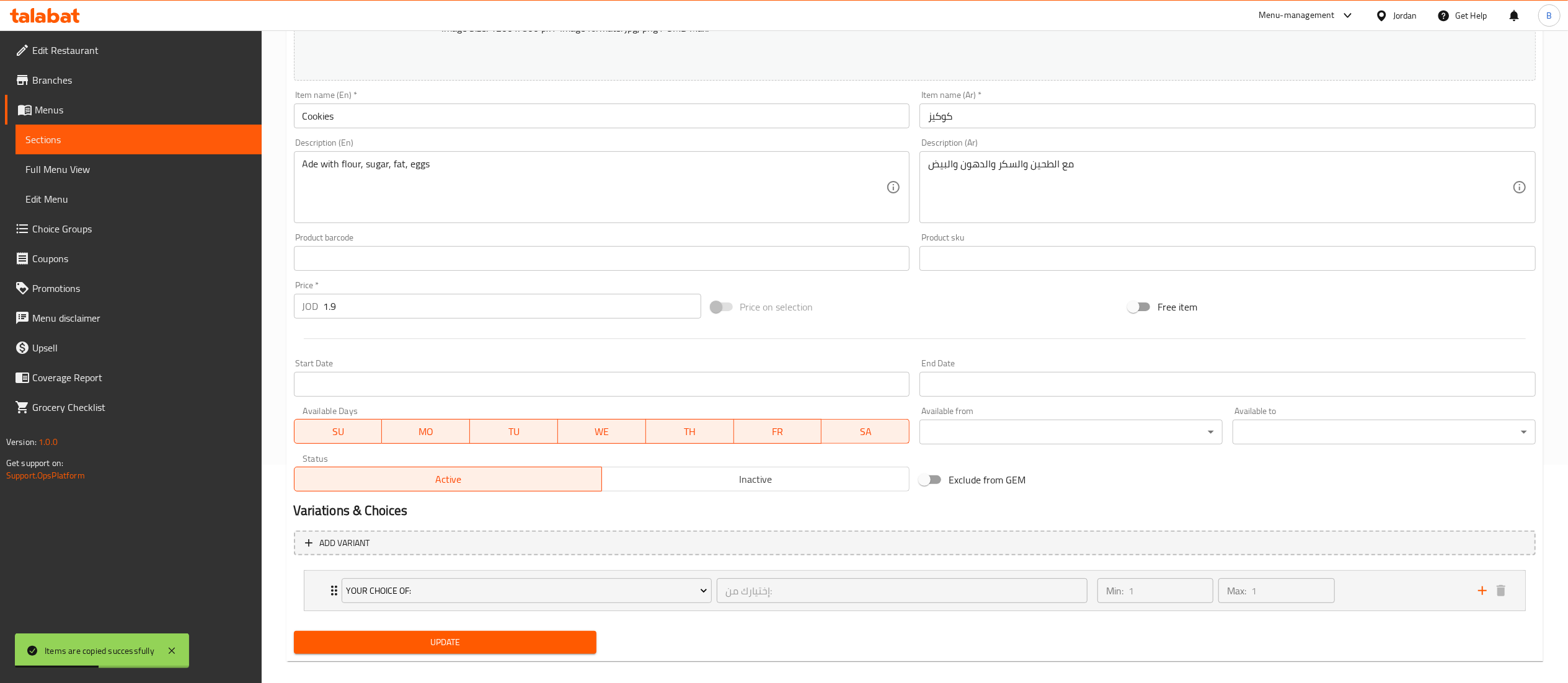
scroll to position [231, 0]
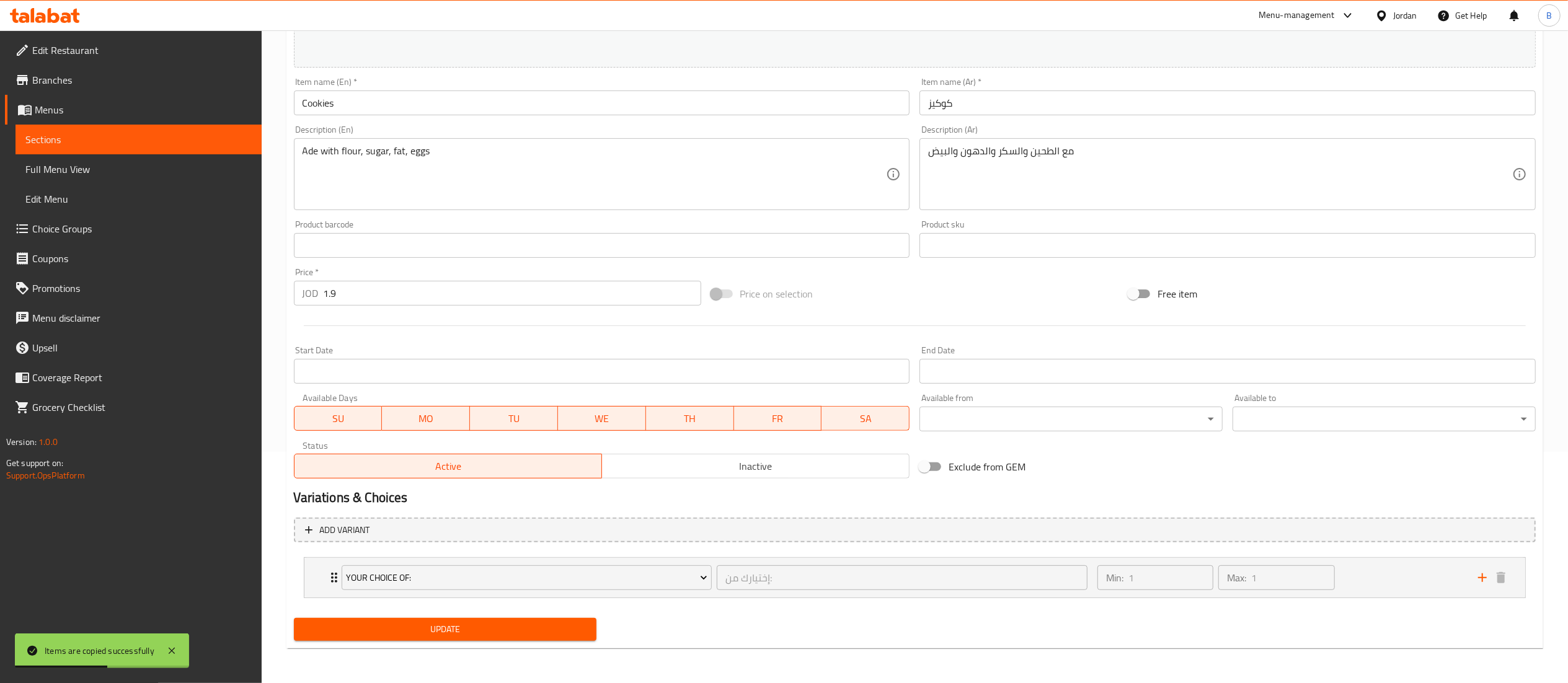
click at [784, 470] on span "Inactive" at bounding box center [756, 466] width 297 height 18
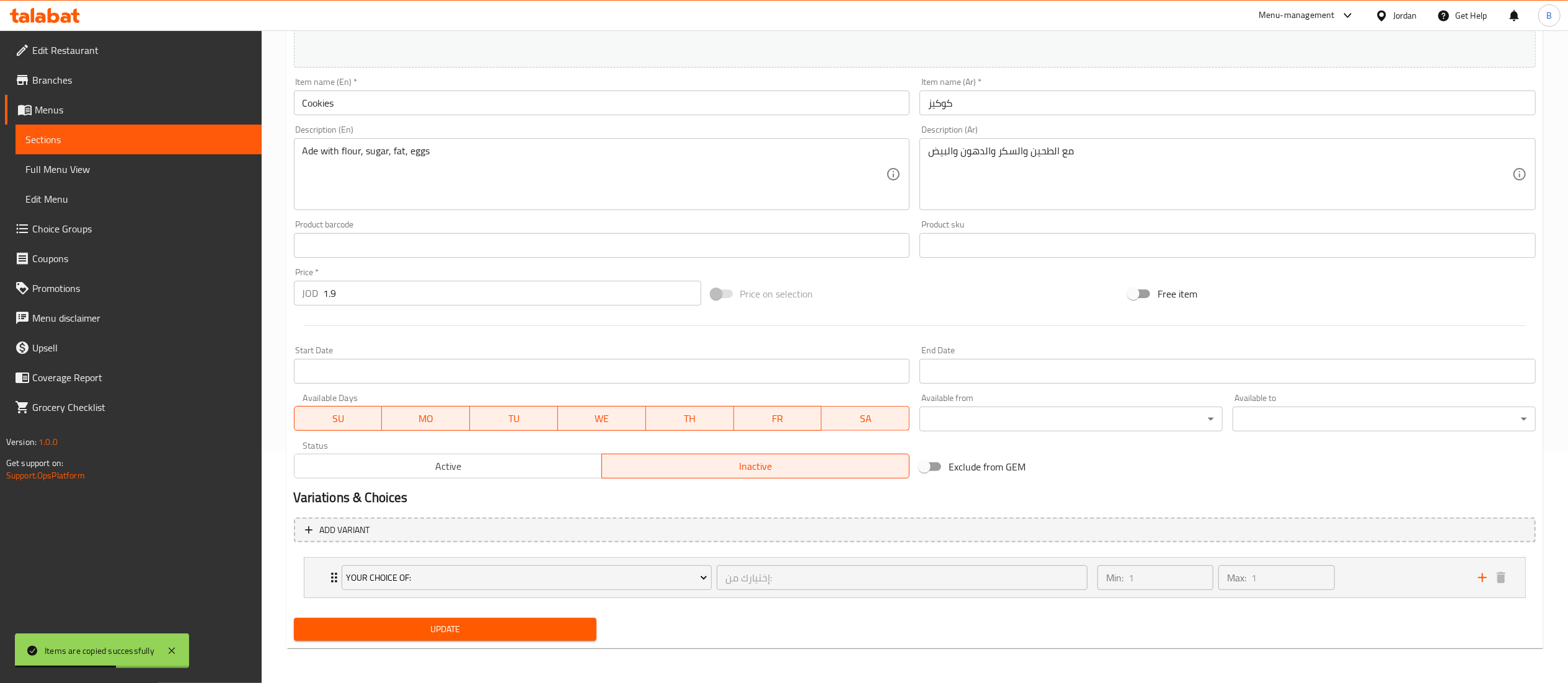
click at [488, 629] on span "Update" at bounding box center [445, 630] width 283 height 16
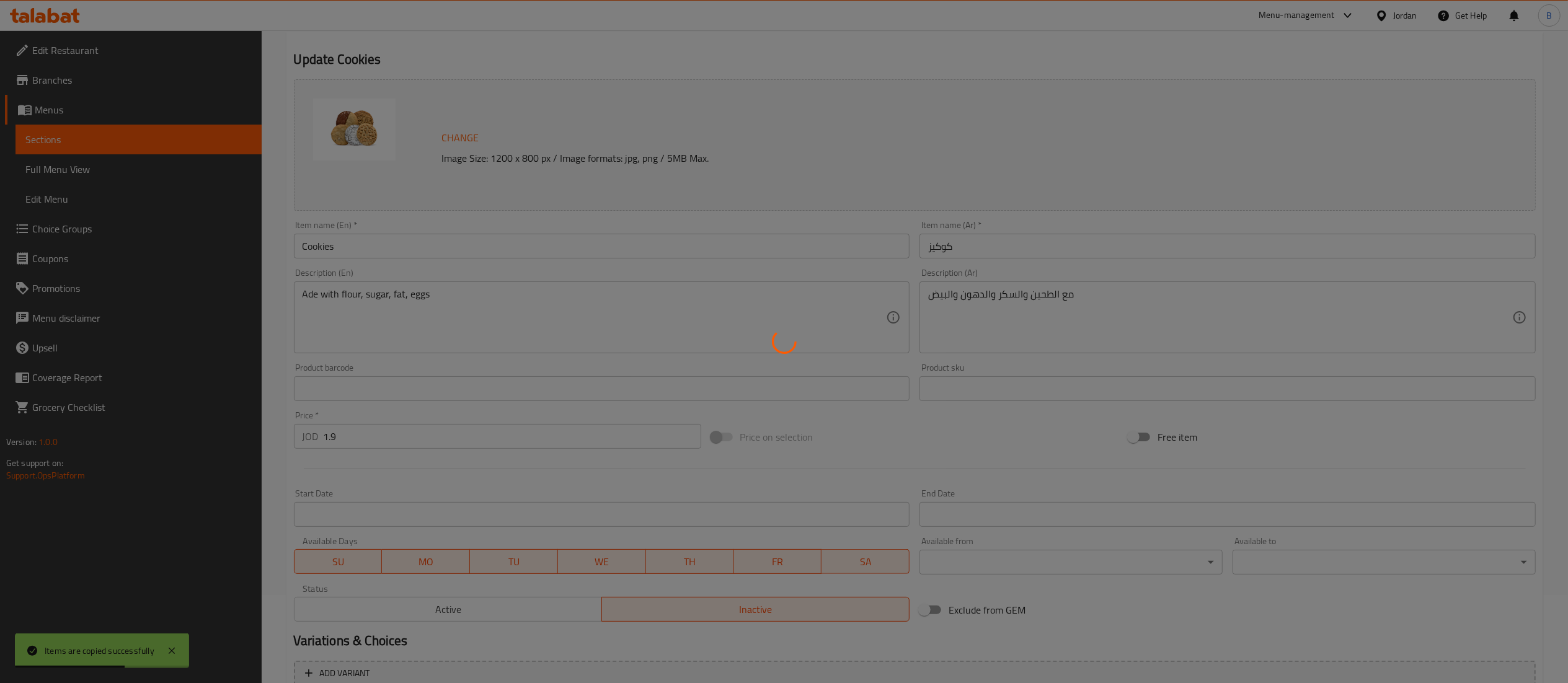
scroll to position [0, 0]
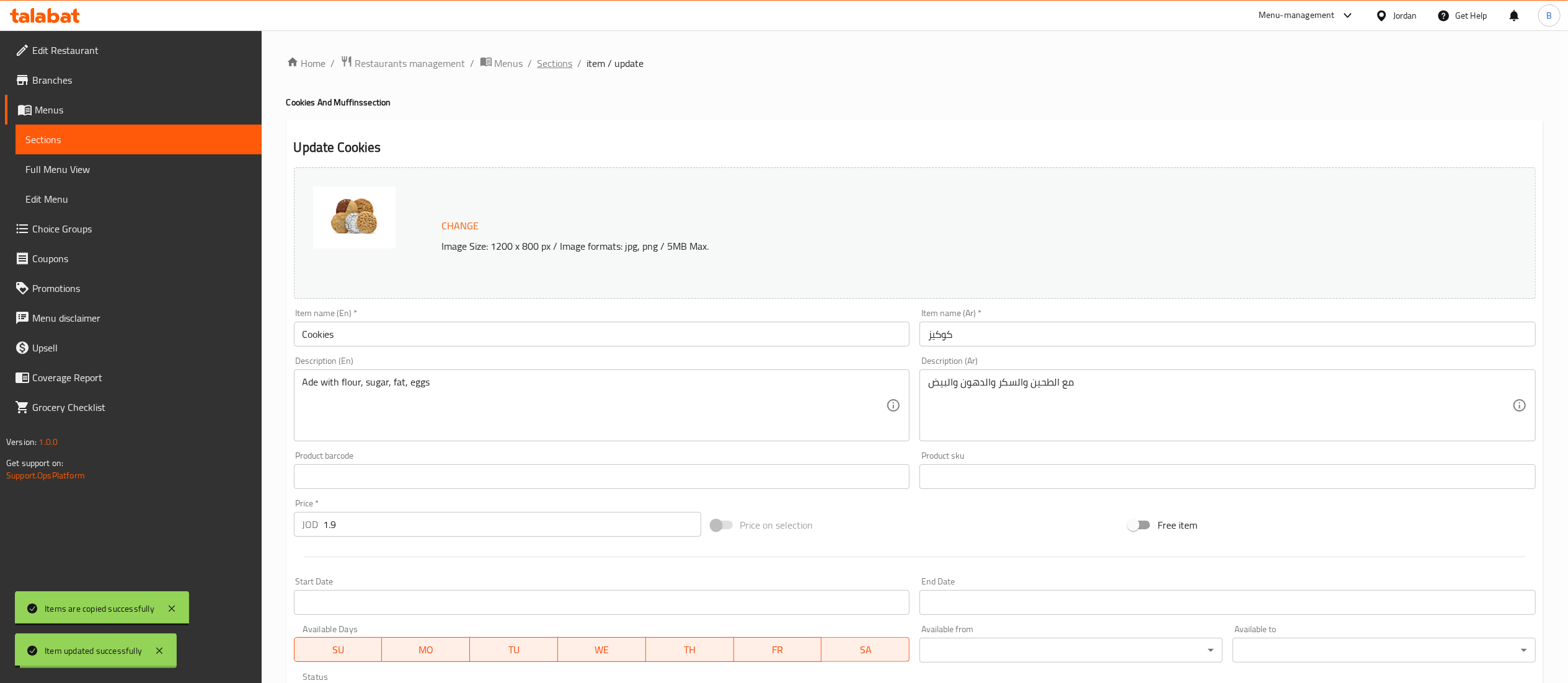
click at [561, 59] on span "Sections" at bounding box center [555, 63] width 35 height 15
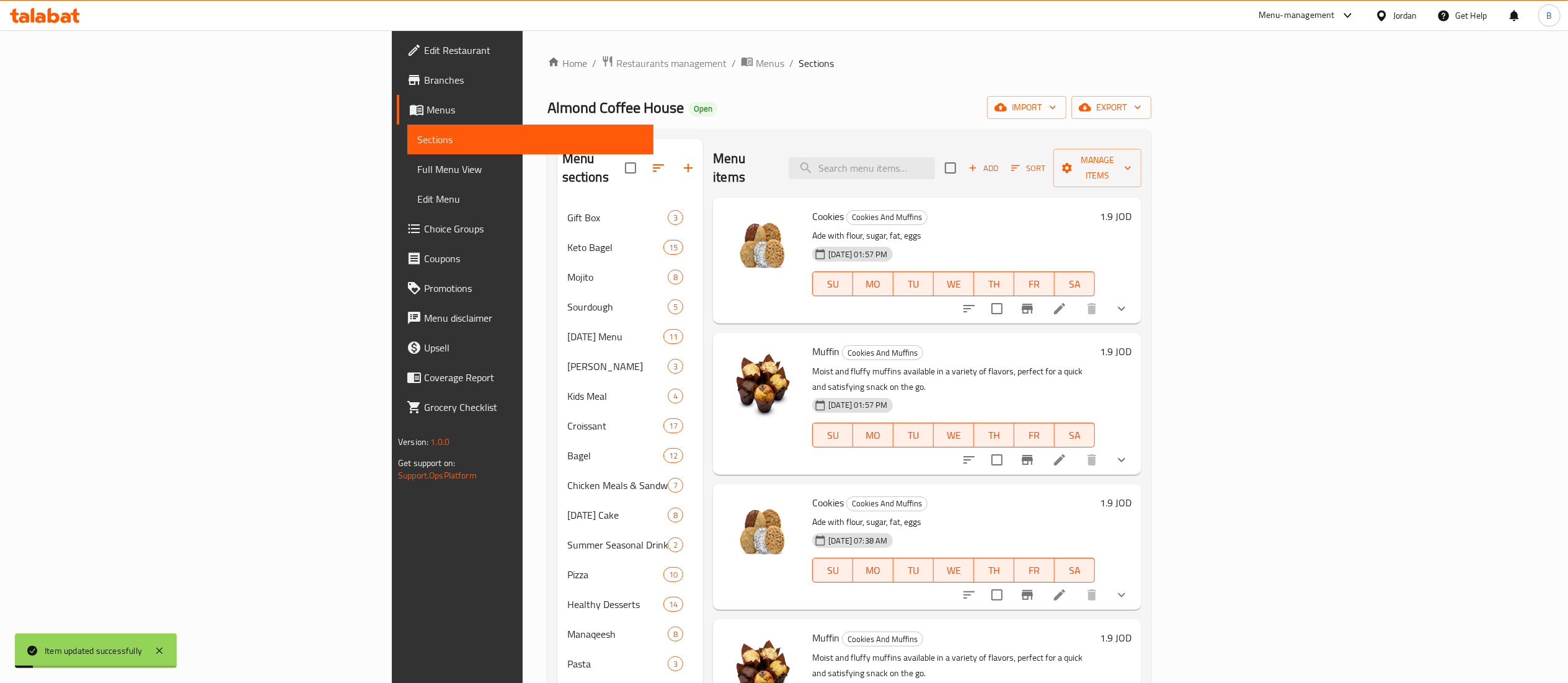
scroll to position [124, 0]
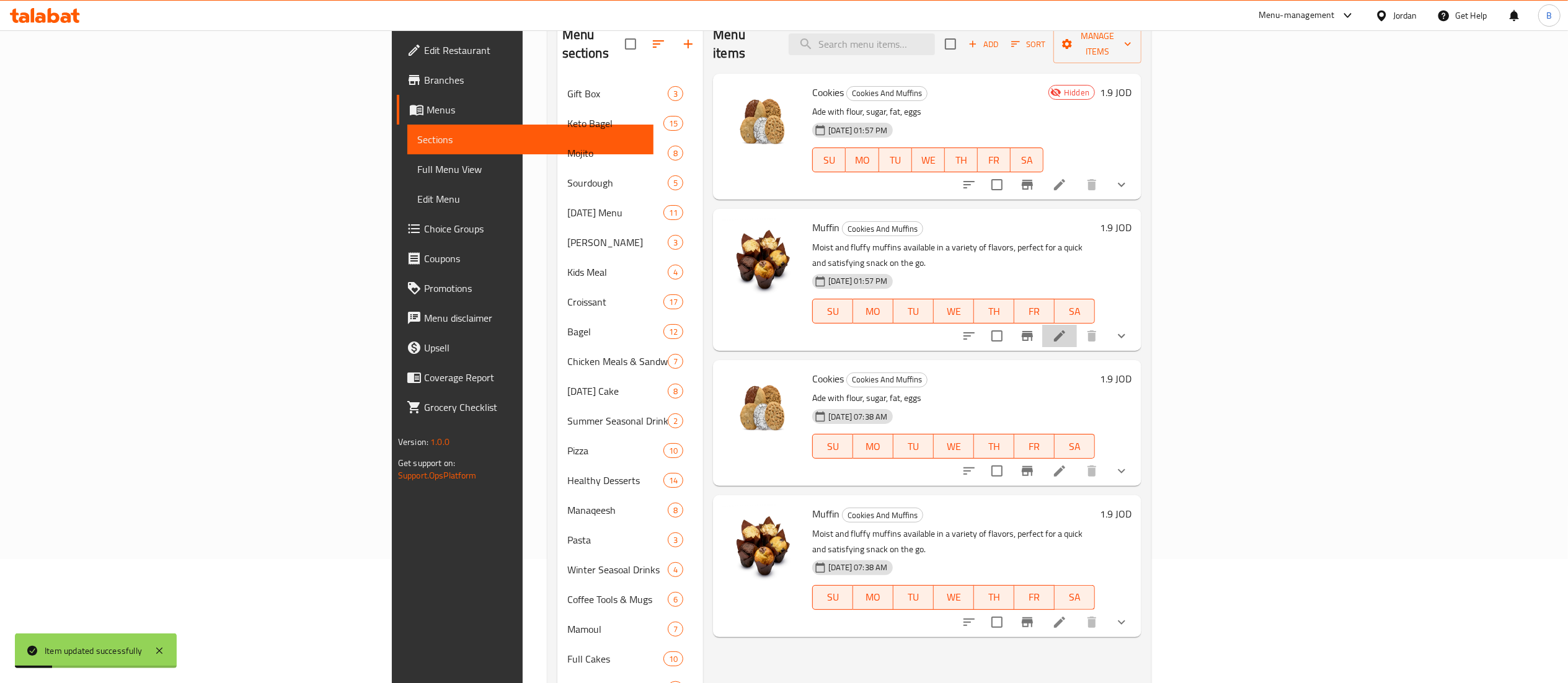
click at [1067, 328] on icon at bounding box center [1059, 335] width 15 height 15
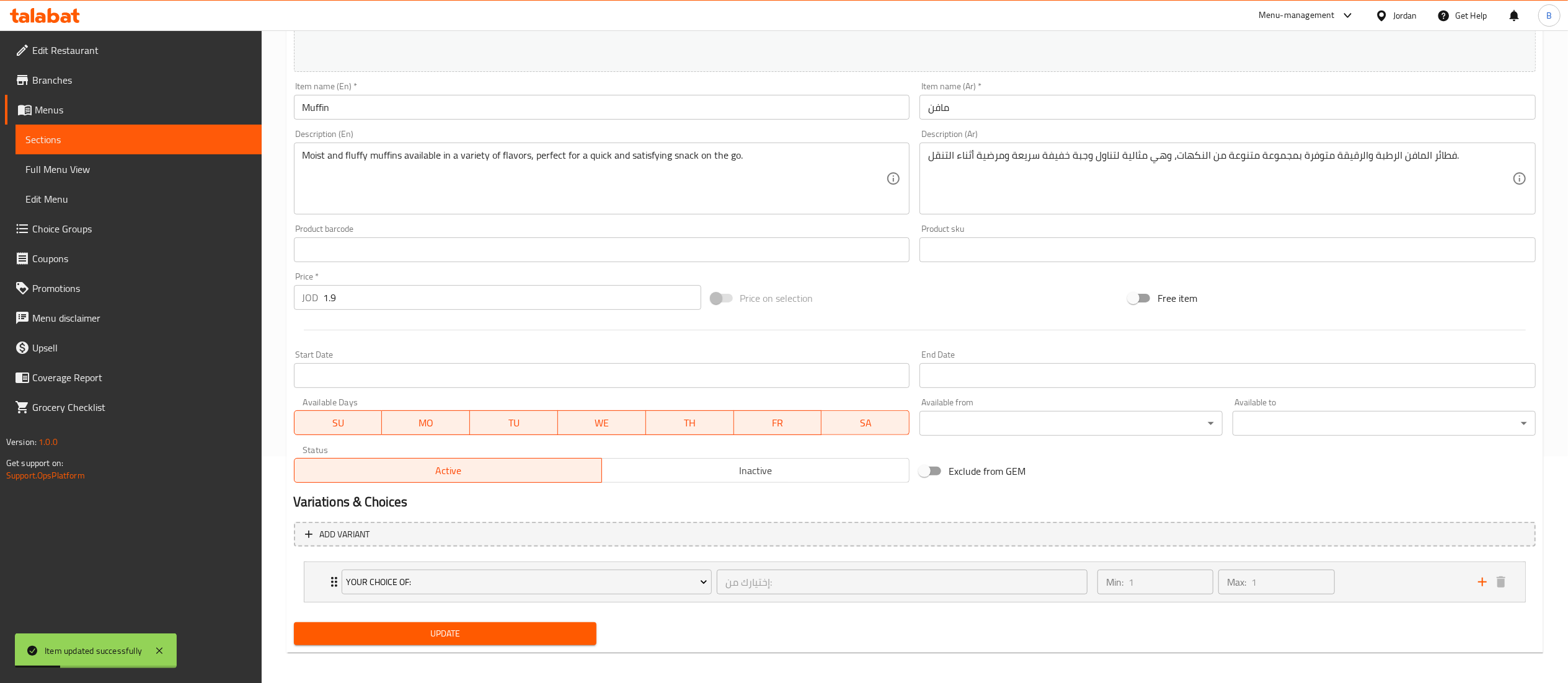
scroll to position [231, 0]
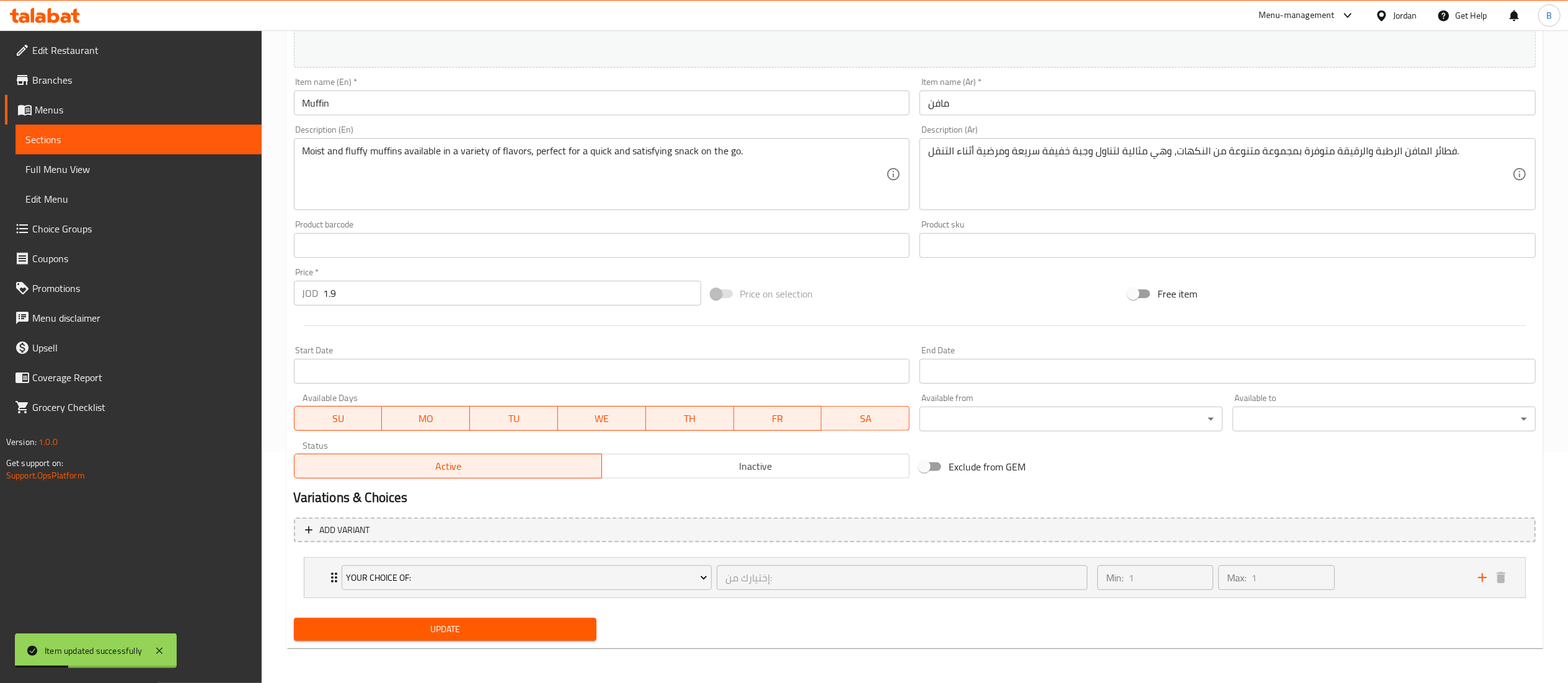
click at [805, 466] on span "Inactive" at bounding box center [756, 466] width 297 height 18
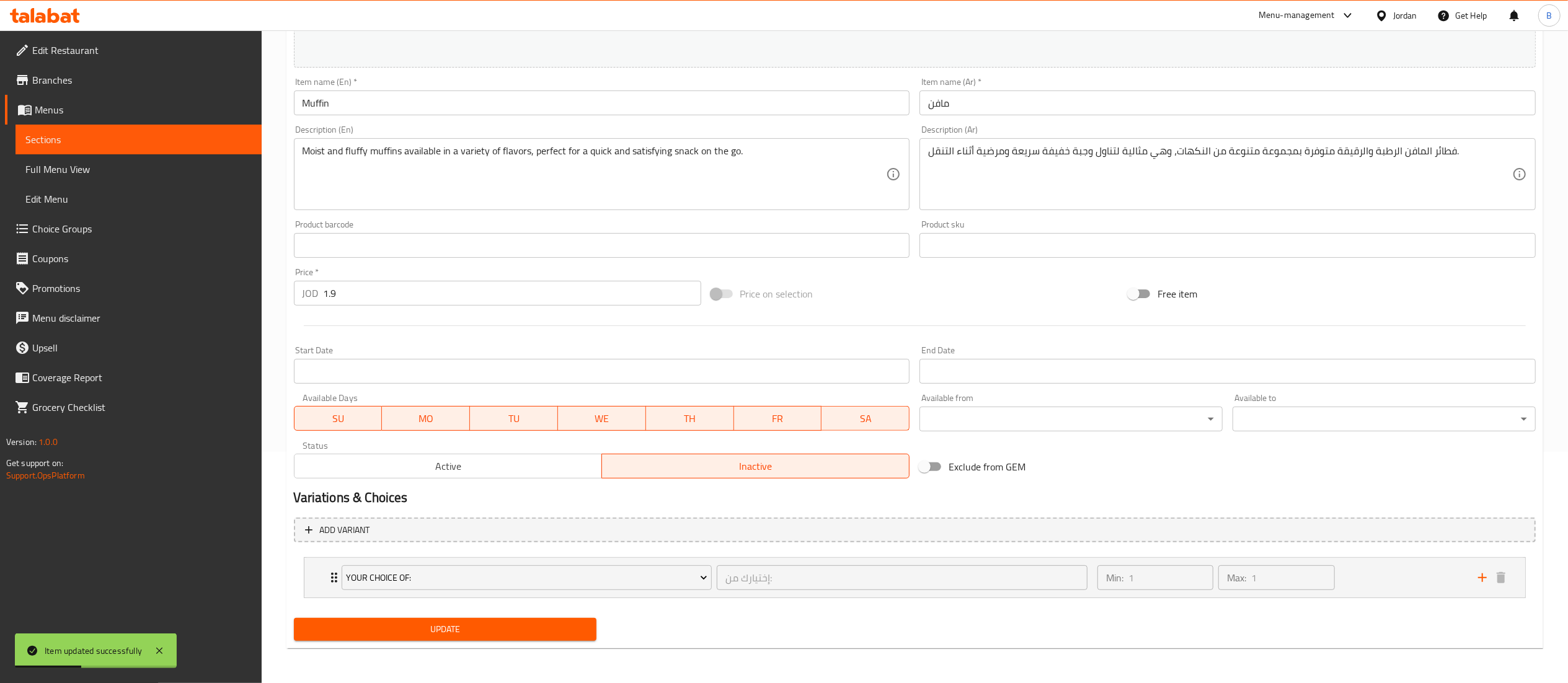
click at [475, 641] on button "Update" at bounding box center [445, 630] width 303 height 23
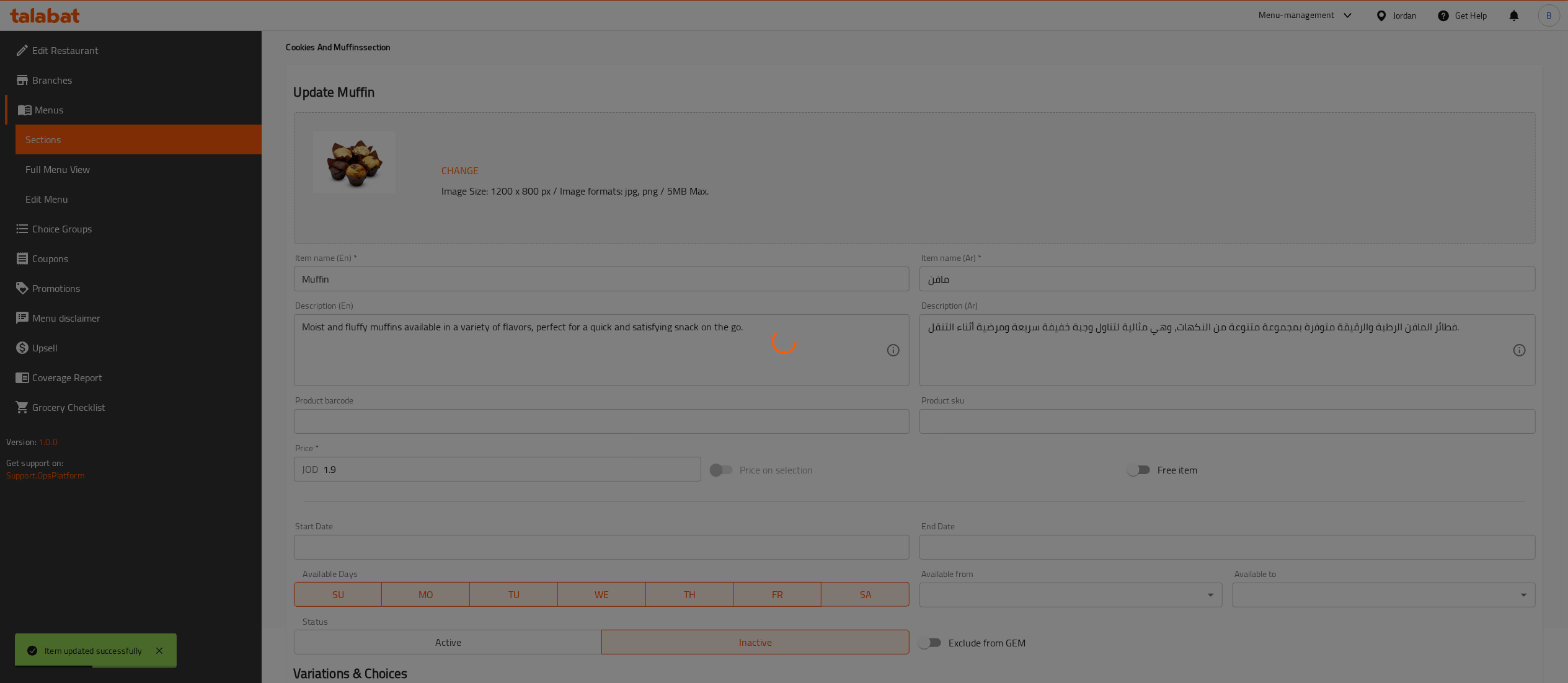
scroll to position [0, 0]
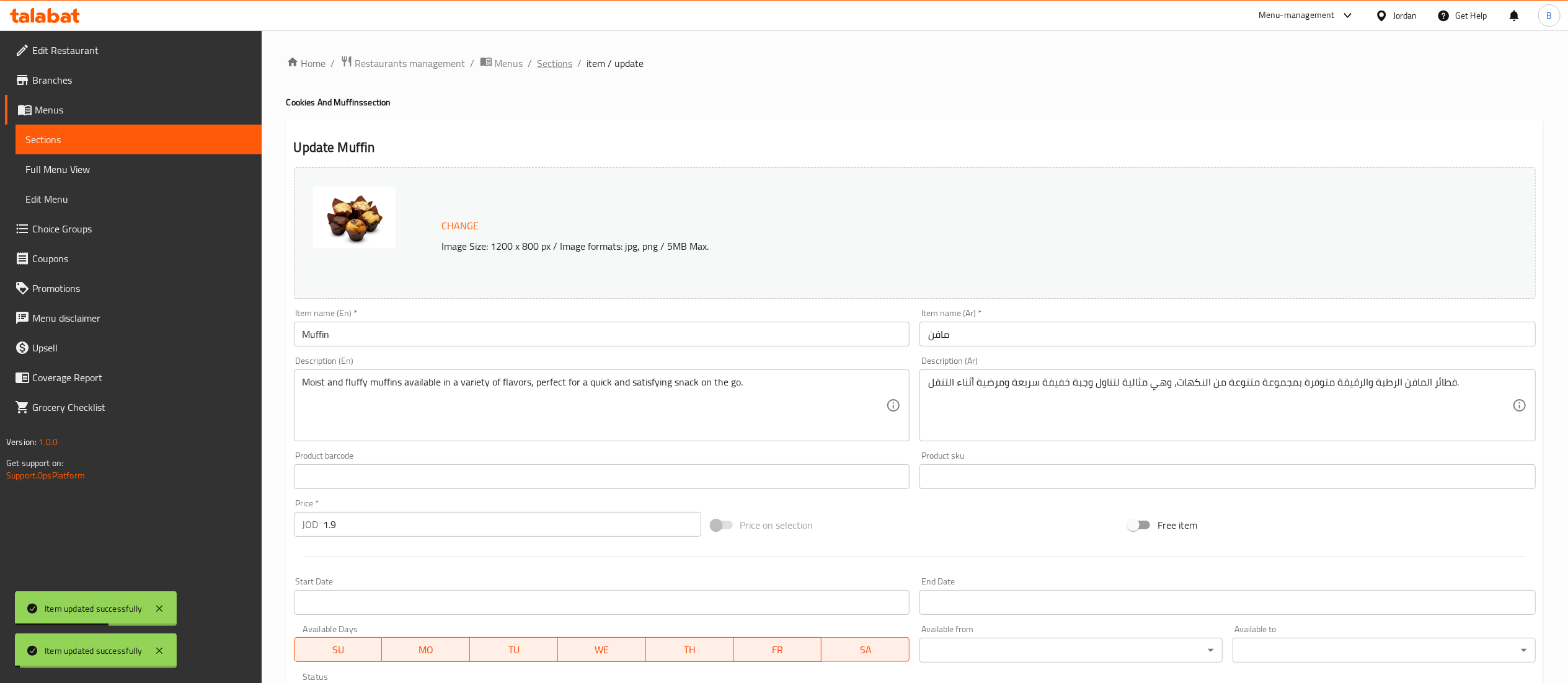
click at [548, 59] on span "Sections" at bounding box center [555, 63] width 35 height 15
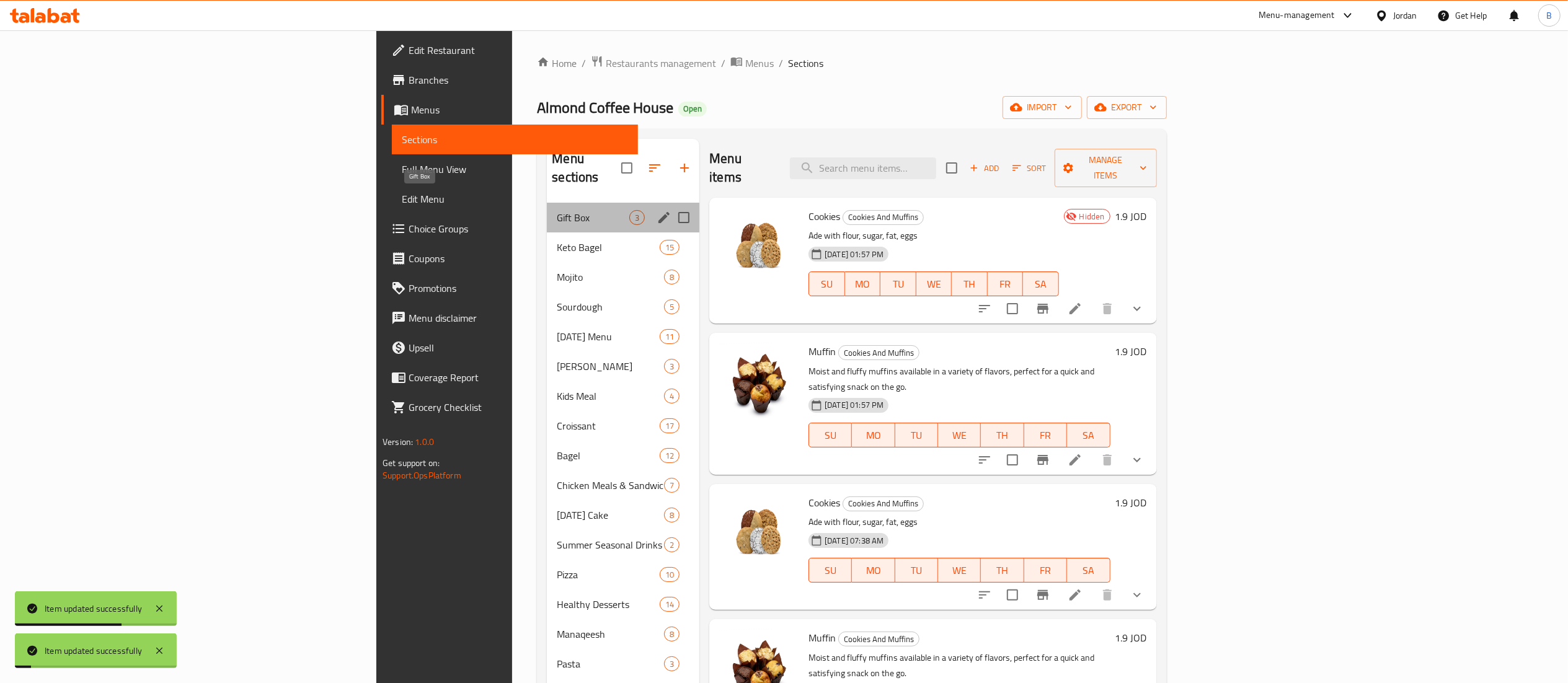
click at [557, 210] on span "Gift Box" at bounding box center [593, 217] width 72 height 15
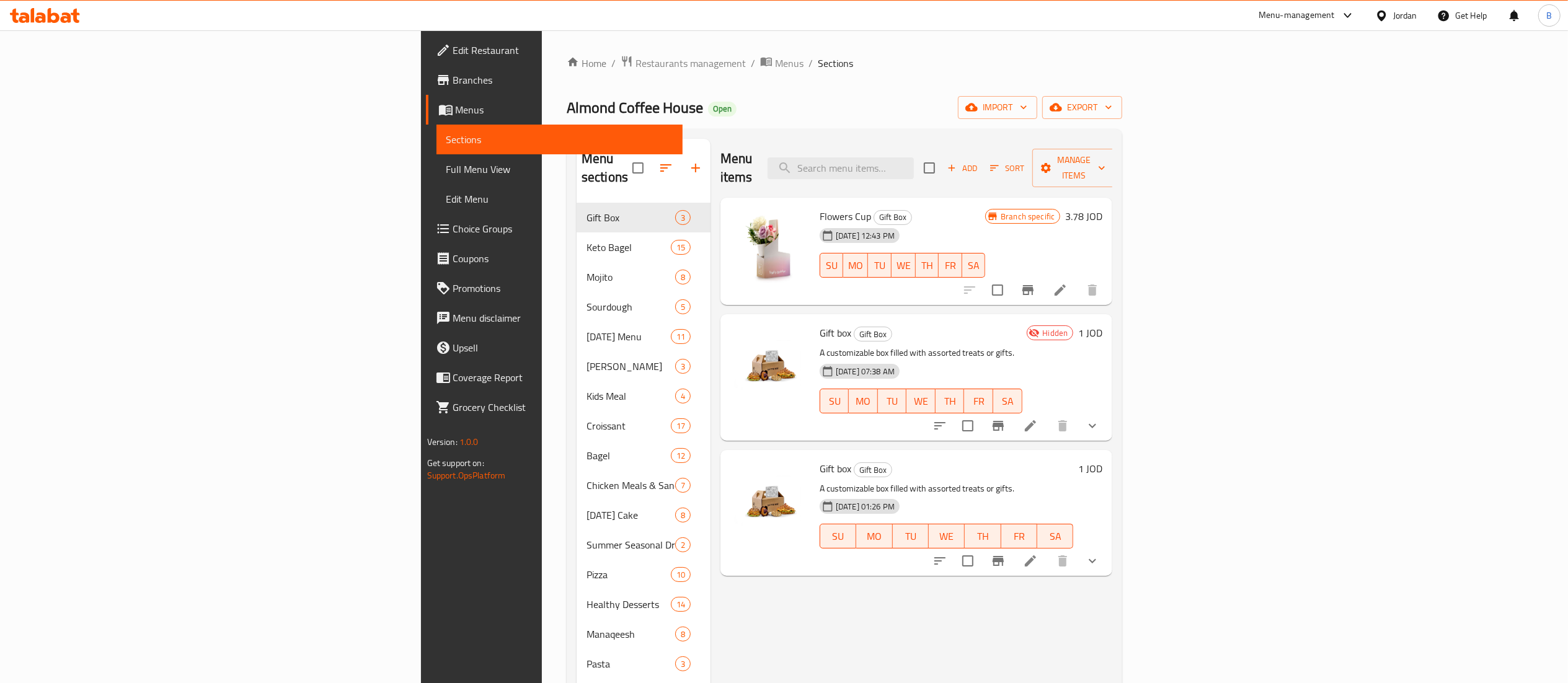
click at [46, 21] on icon at bounding box center [45, 15] width 70 height 15
